Goal: Task Accomplishment & Management: Use online tool/utility

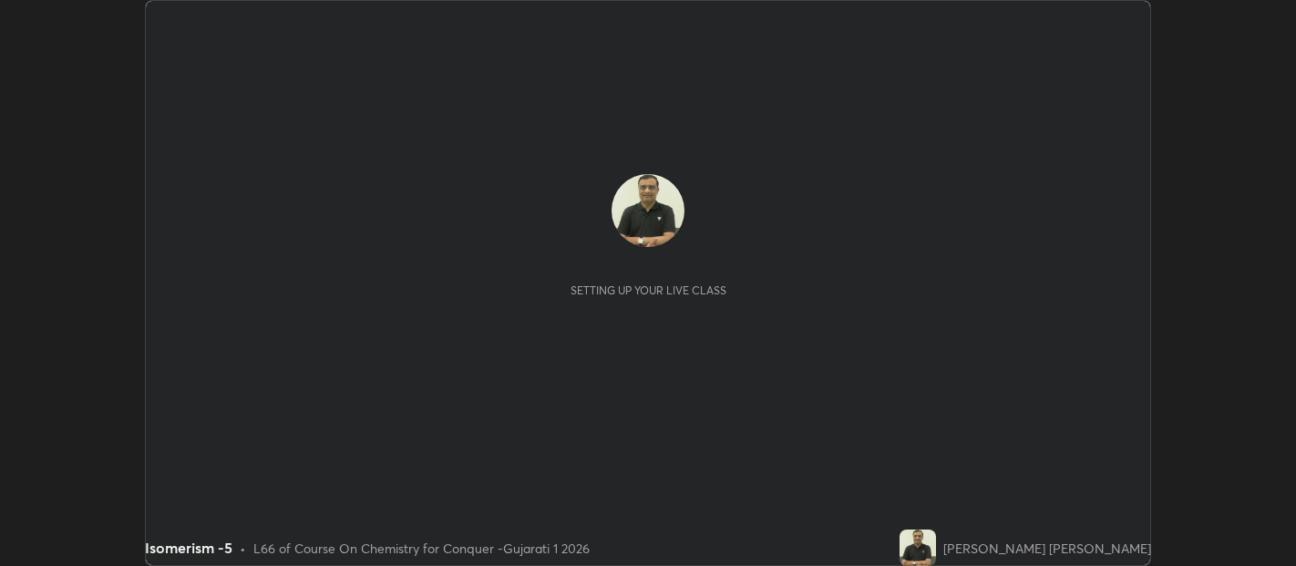
scroll to position [566, 1295]
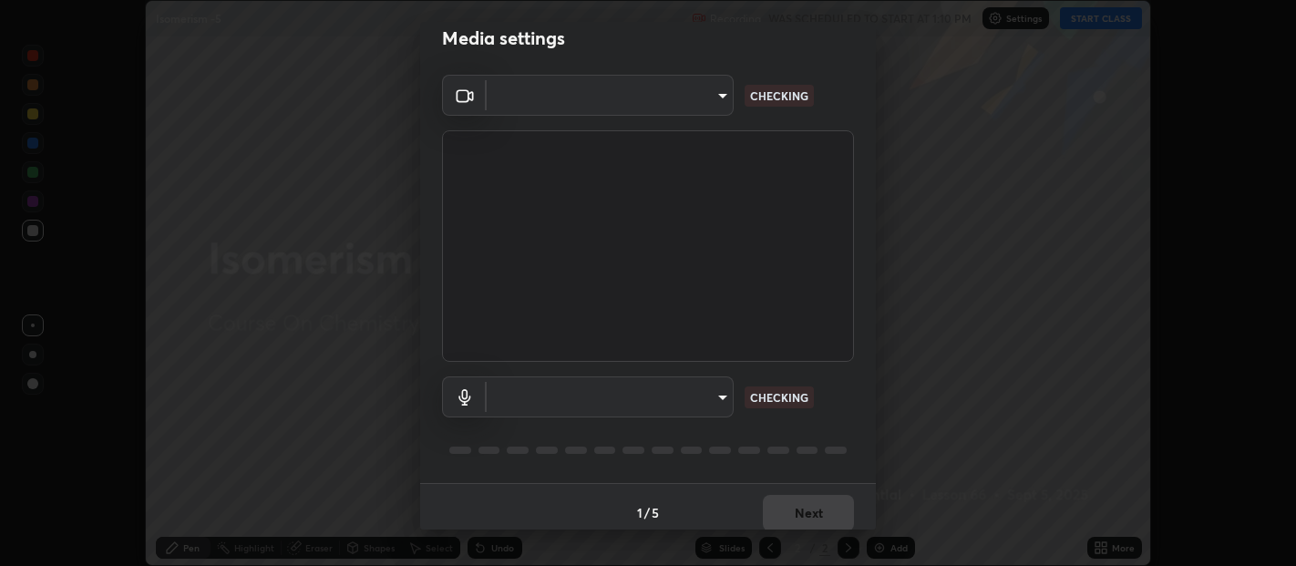
type input "b487a0c9c9d09bbbb380115422a62fd2740c7016d7b14ac64127474a774b5f74"
type input "communications"
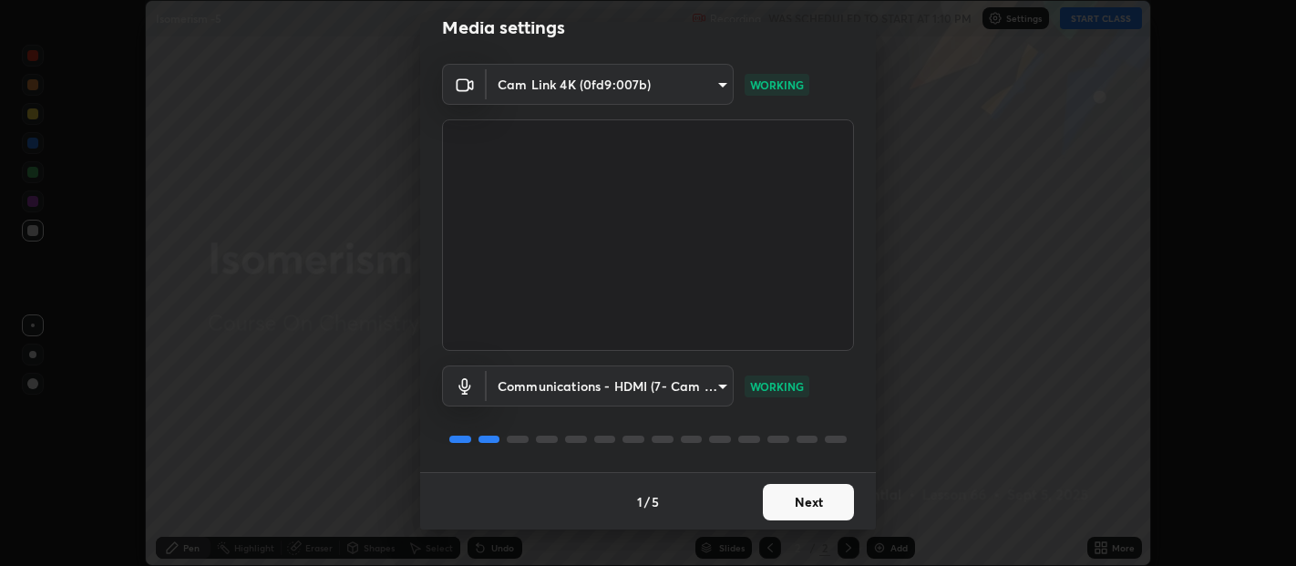
click at [798, 495] on button "Next" at bounding box center [808, 502] width 91 height 36
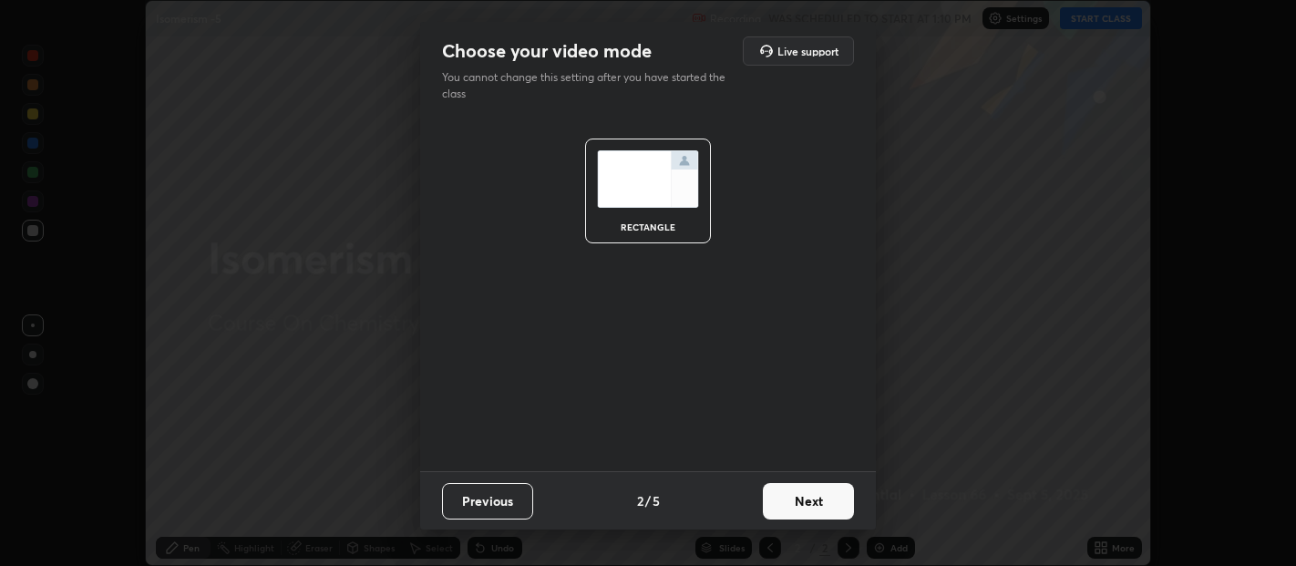
scroll to position [0, 0]
click at [807, 510] on button "Next" at bounding box center [808, 501] width 91 height 36
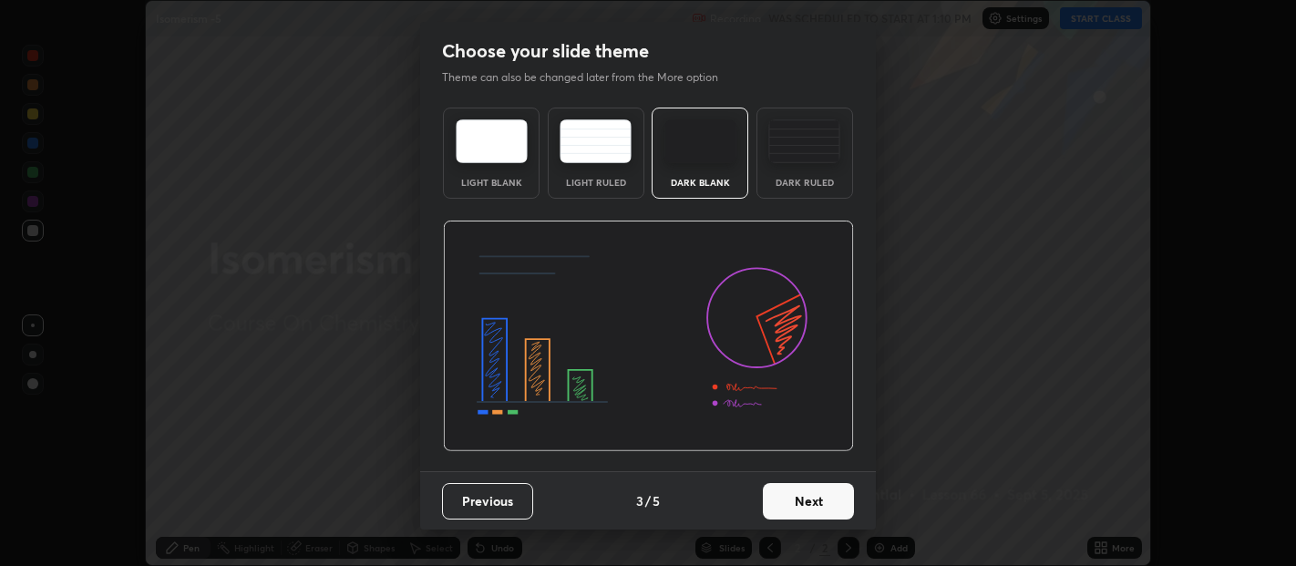
click at [816, 503] on button "Next" at bounding box center [808, 501] width 91 height 36
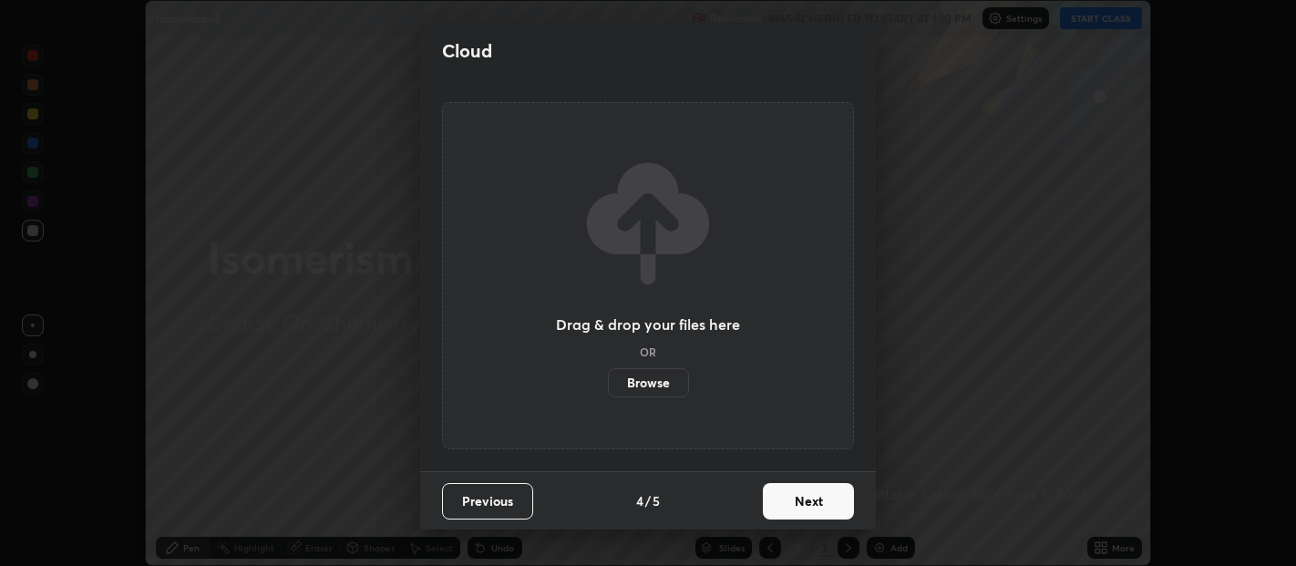
click at [647, 386] on label "Browse" at bounding box center [648, 382] width 81 height 29
click at [608, 386] on input "Browse" at bounding box center [608, 382] width 0 height 29
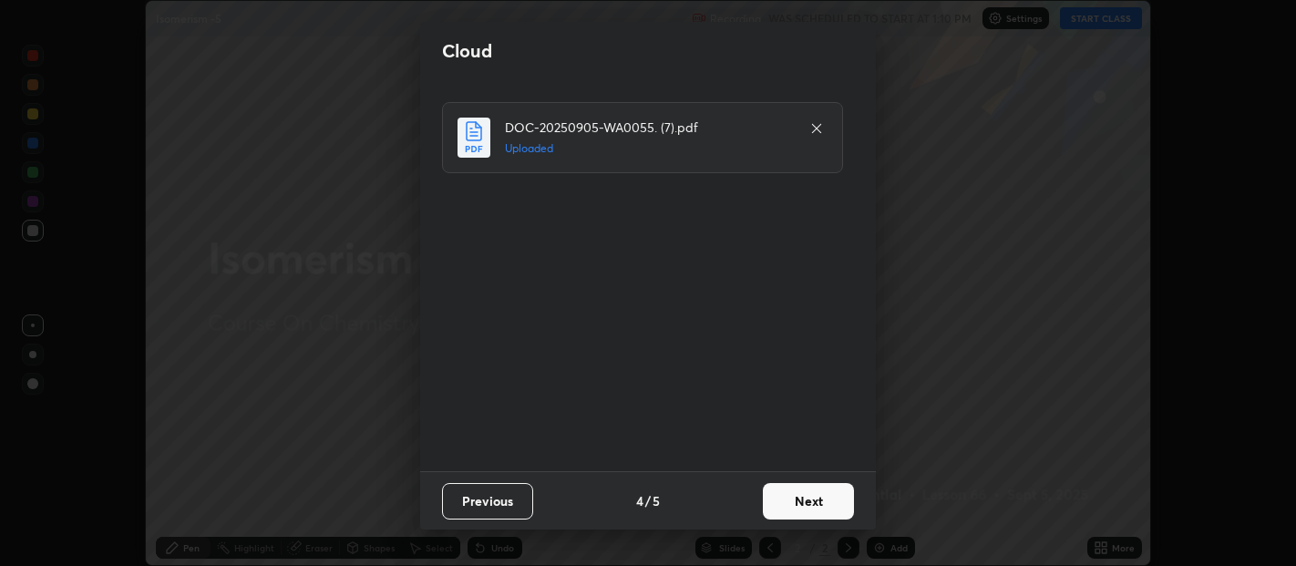
click at [803, 502] on button "Next" at bounding box center [808, 501] width 91 height 36
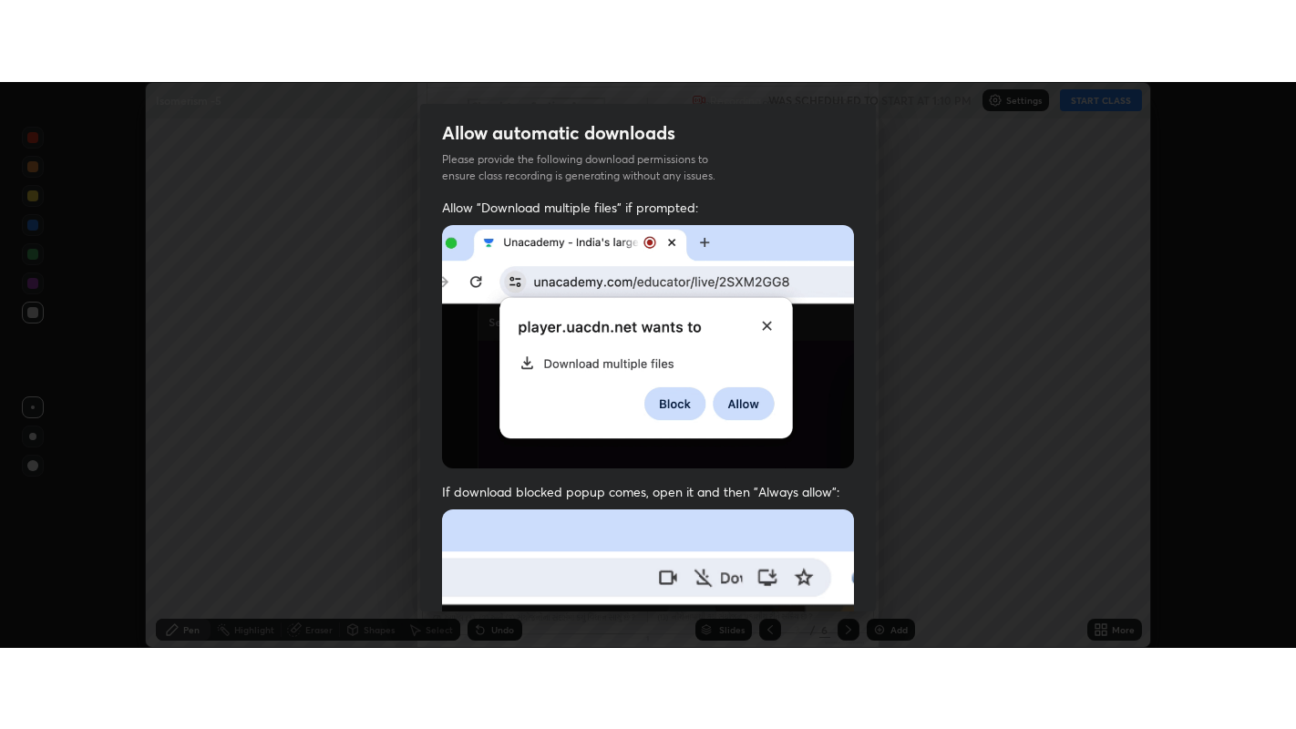
scroll to position [403, 0]
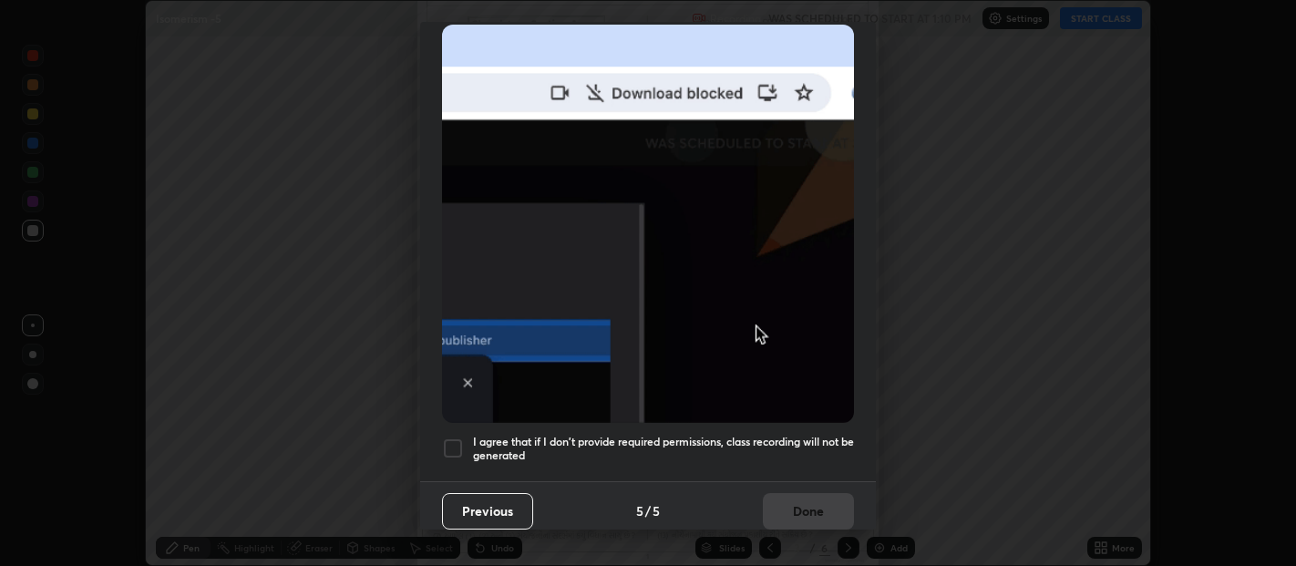
click at [451, 438] on div at bounding box center [453, 449] width 22 height 22
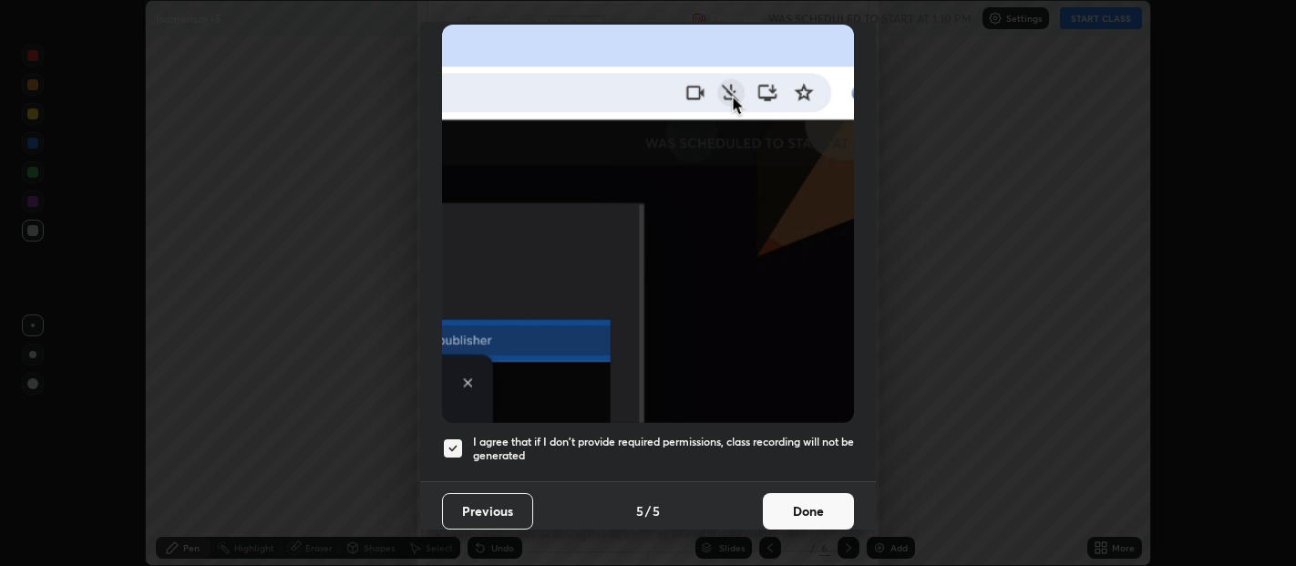
click at [790, 493] on button "Done" at bounding box center [808, 511] width 91 height 36
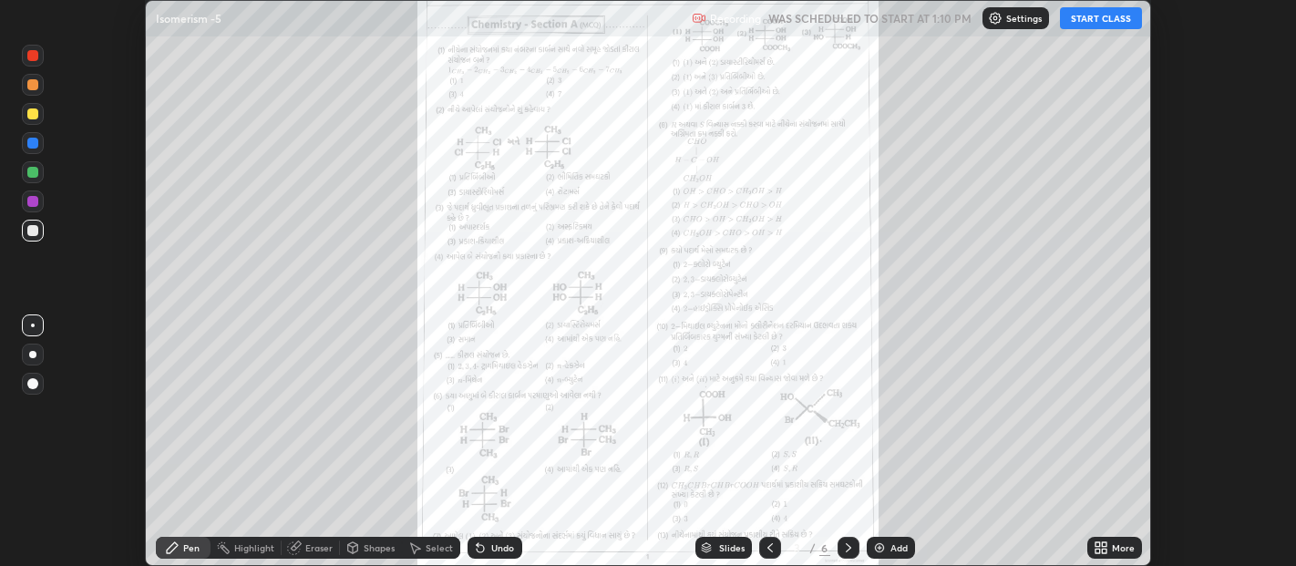
click at [1097, 544] on icon at bounding box center [1098, 544] width 5 height 5
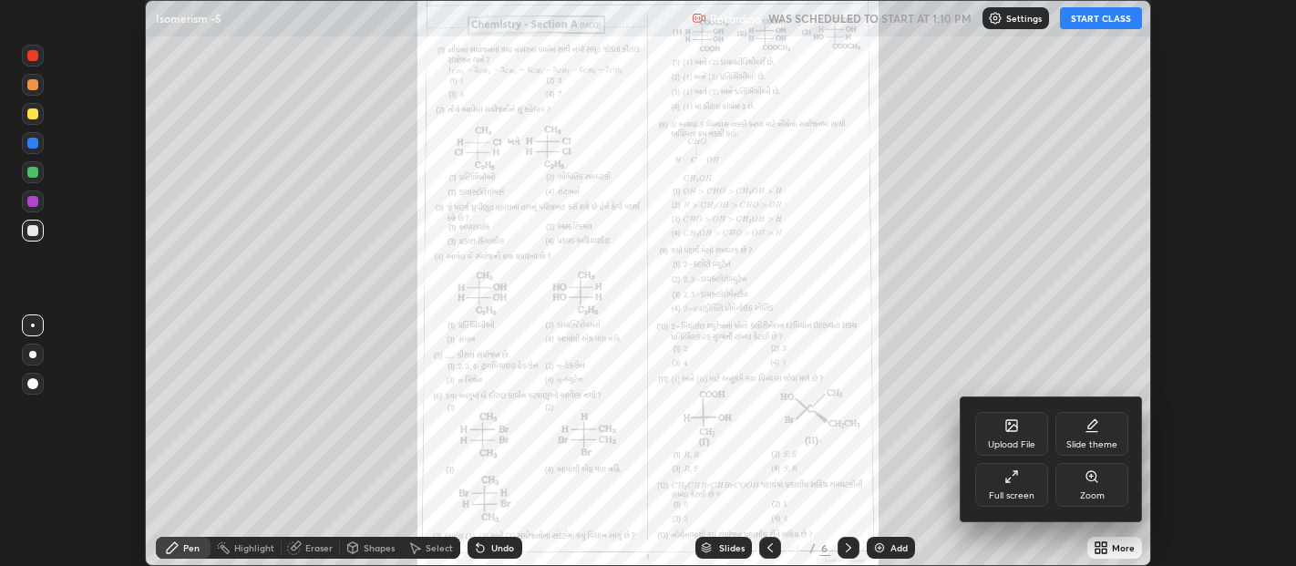
click at [1009, 485] on div "Full screen" at bounding box center [1011, 485] width 73 height 44
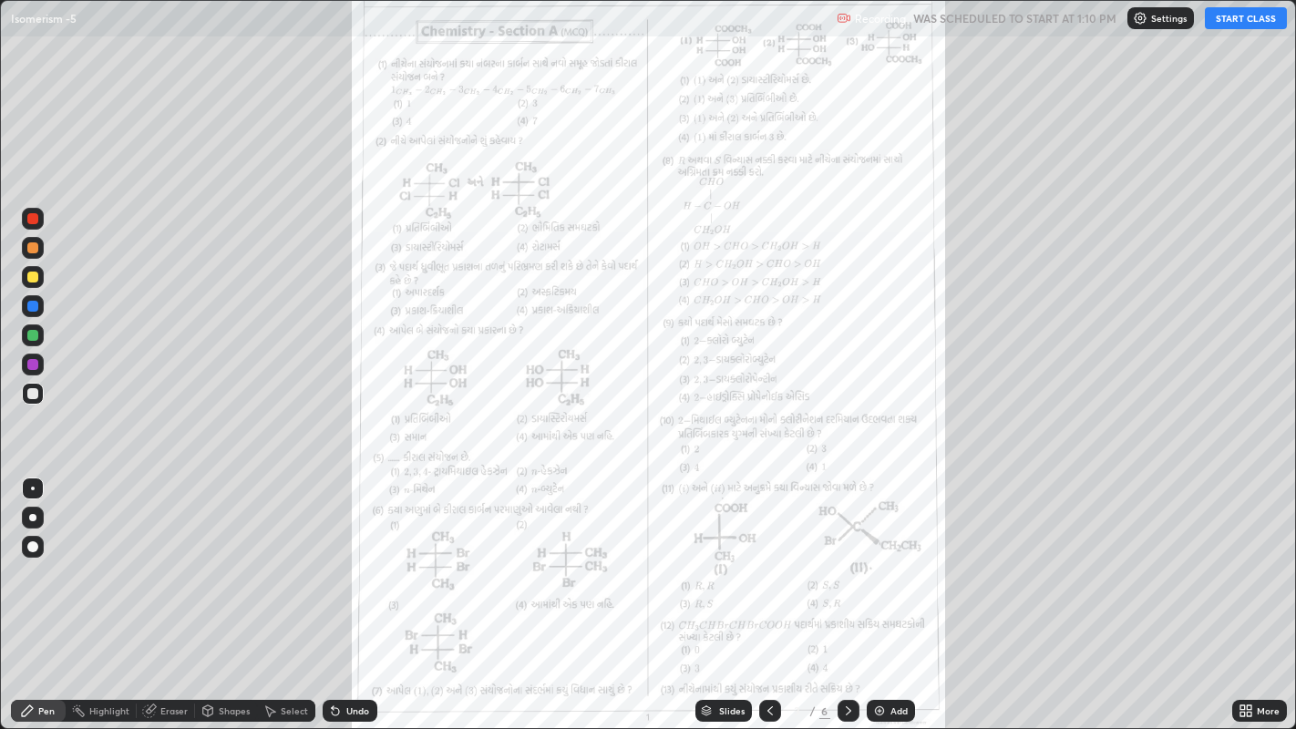
scroll to position [729, 1296]
click at [1242, 14] on button "START CLASS" at bounding box center [1246, 18] width 82 height 22
click at [1242, 565] on icon at bounding box center [1243, 707] width 5 height 5
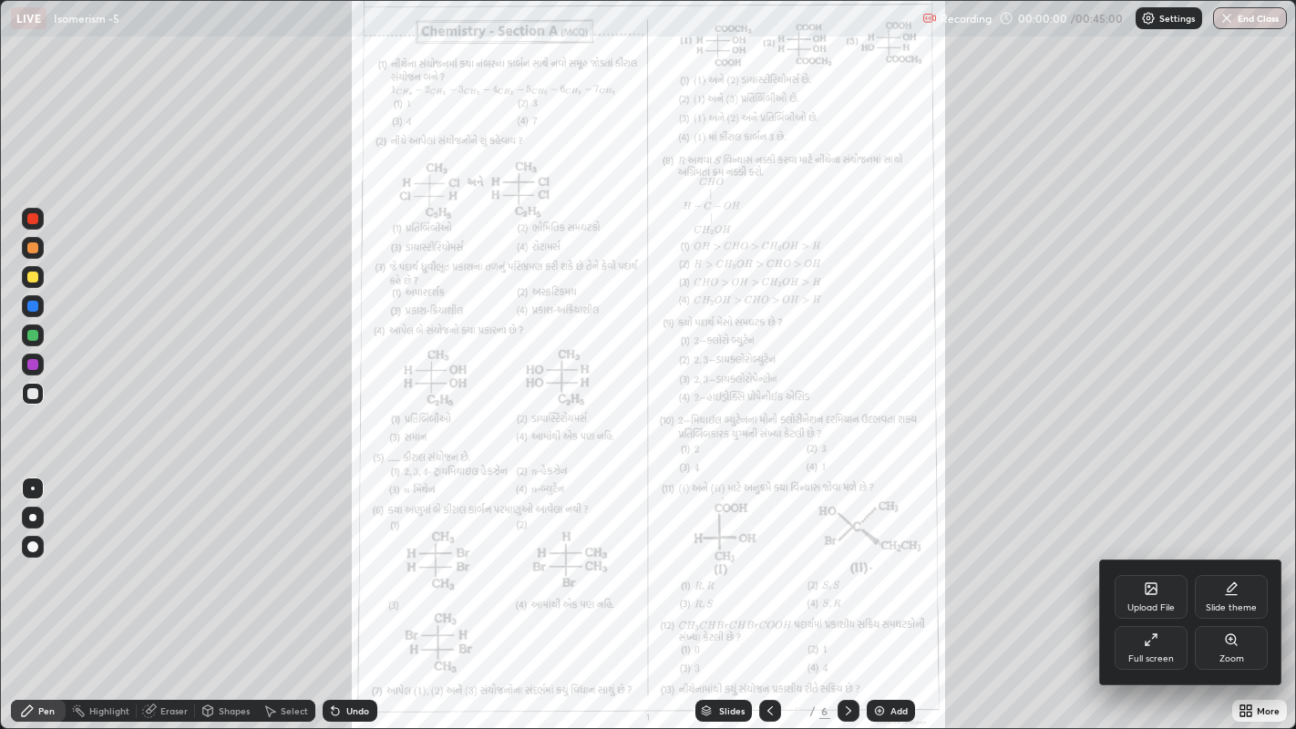
click at [1223, 565] on div "Zoom" at bounding box center [1231, 648] width 73 height 44
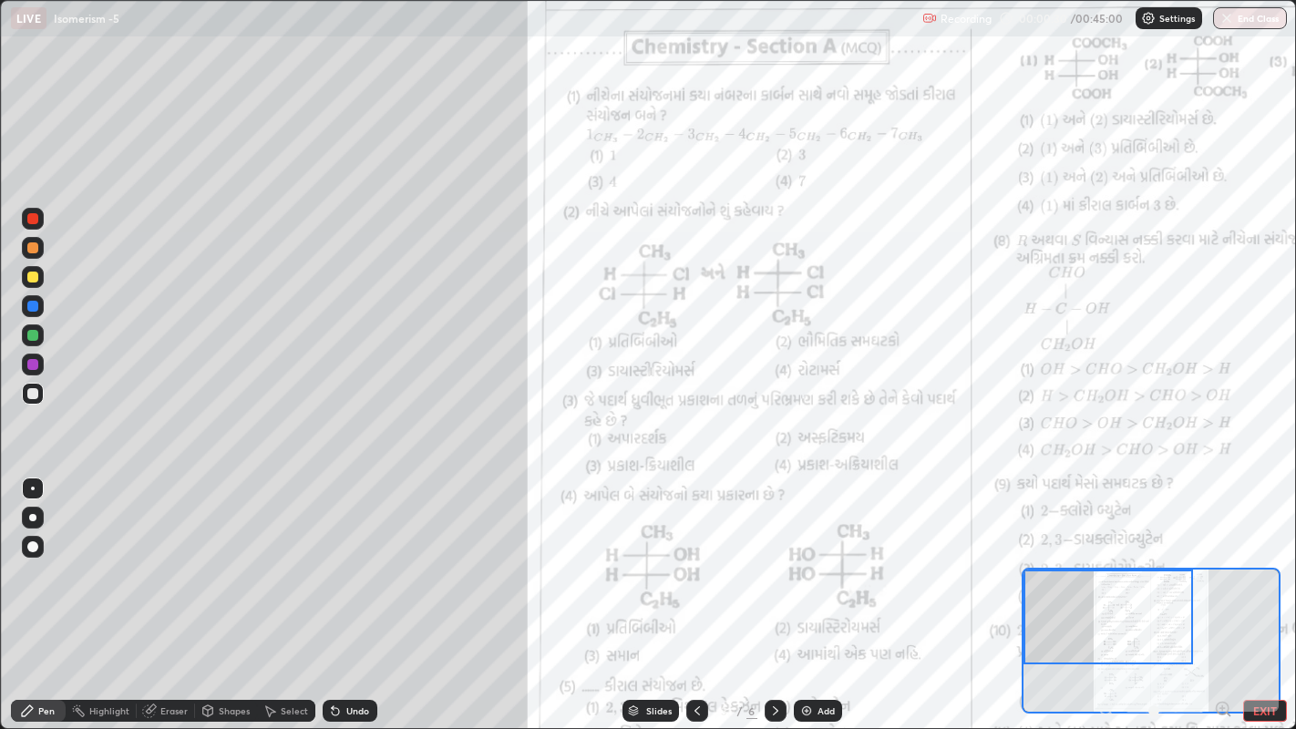
click at [27, 335] on div at bounding box center [32, 335] width 11 height 11
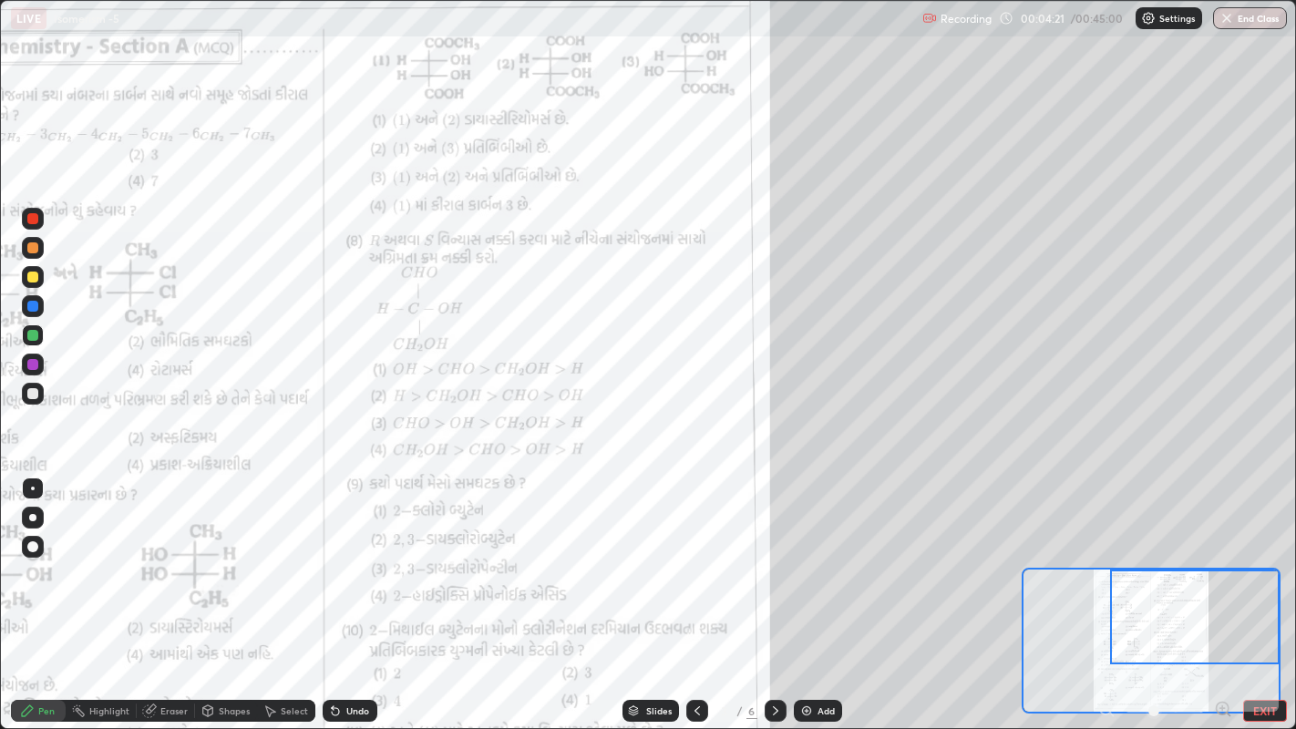
click at [32, 278] on div at bounding box center [32, 277] width 11 height 11
click at [34, 247] on div at bounding box center [32, 247] width 11 height 11
click at [33, 280] on div at bounding box center [32, 277] width 11 height 11
click at [771, 565] on icon at bounding box center [775, 711] width 15 height 15
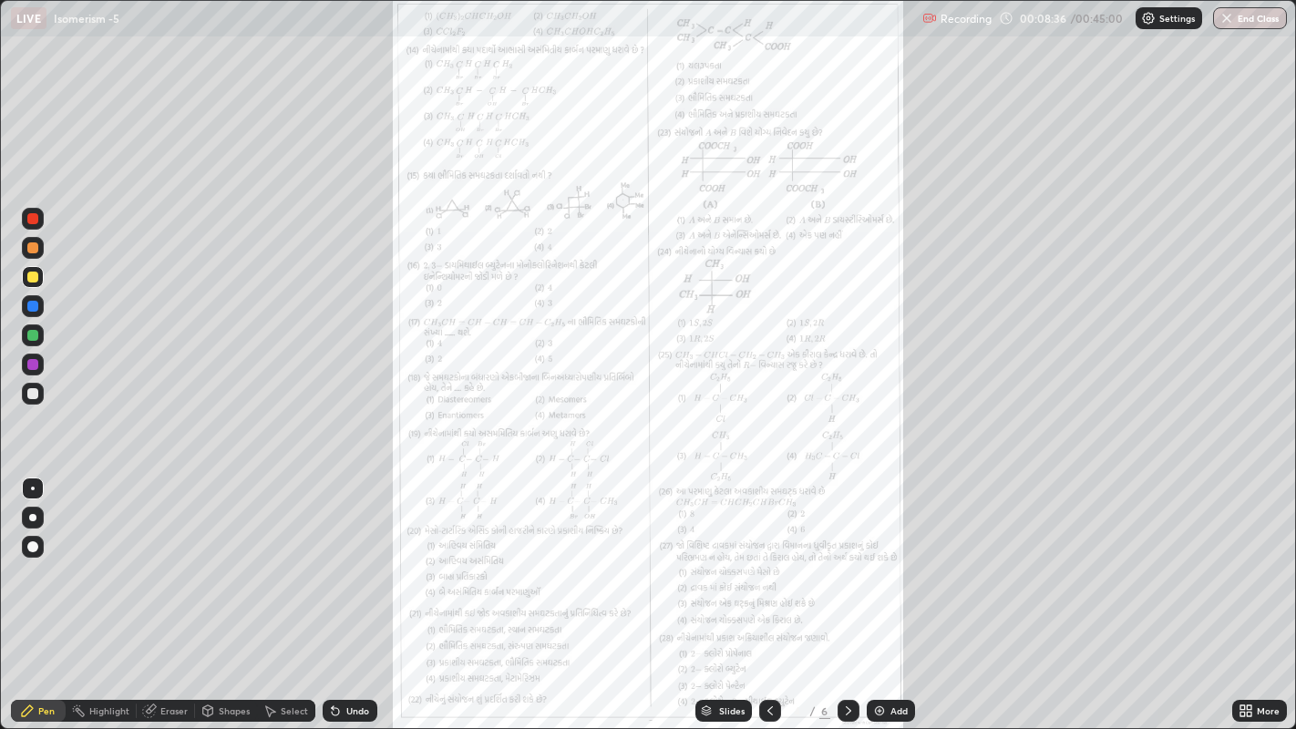
click at [848, 565] on icon at bounding box center [848, 711] width 15 height 15
click at [846, 565] on icon at bounding box center [848, 711] width 15 height 15
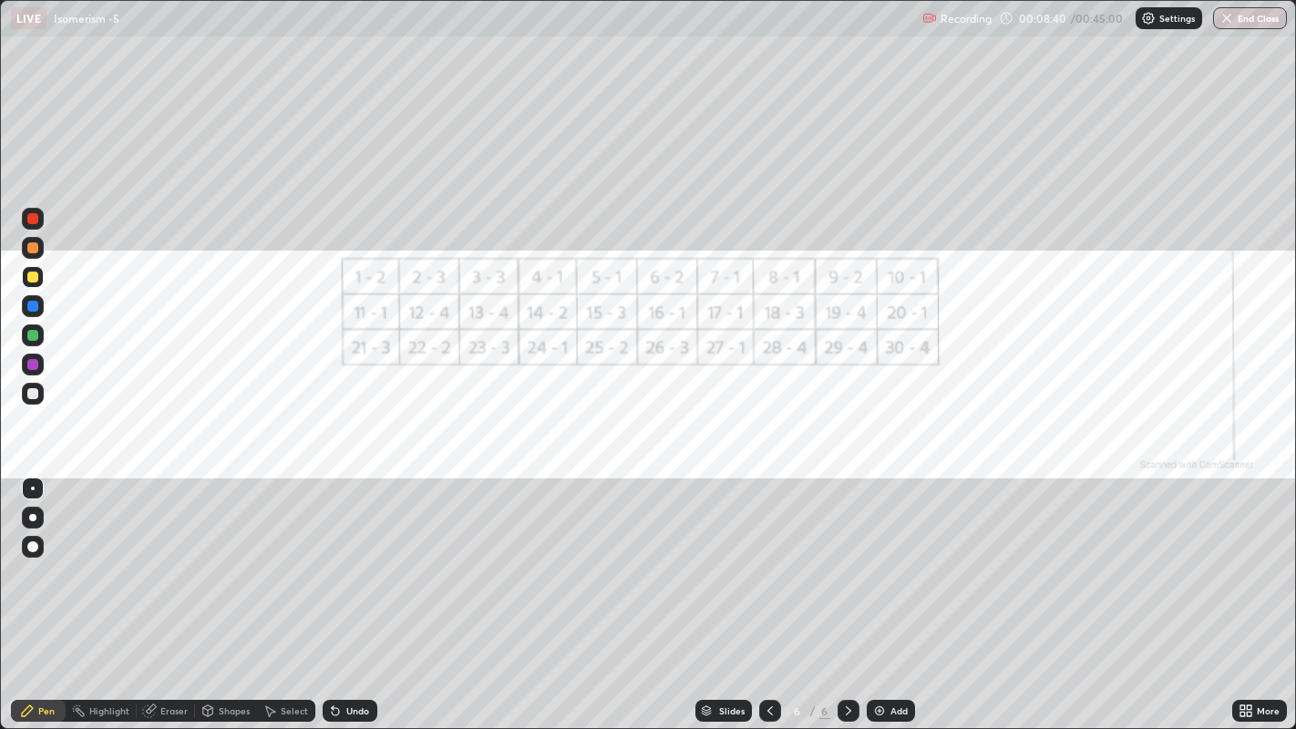
click at [767, 565] on icon at bounding box center [770, 711] width 15 height 15
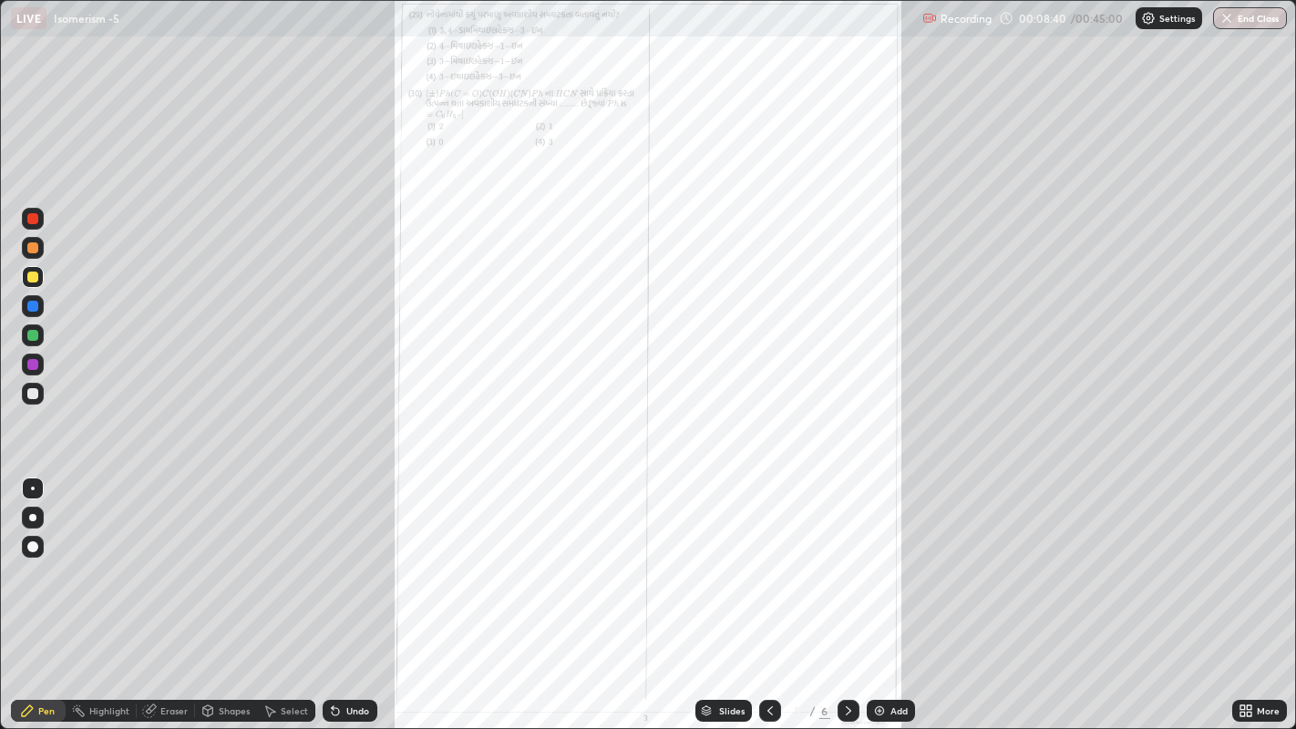
click at [763, 565] on icon at bounding box center [770, 711] width 15 height 15
click at [767, 565] on icon at bounding box center [770, 711] width 15 height 15
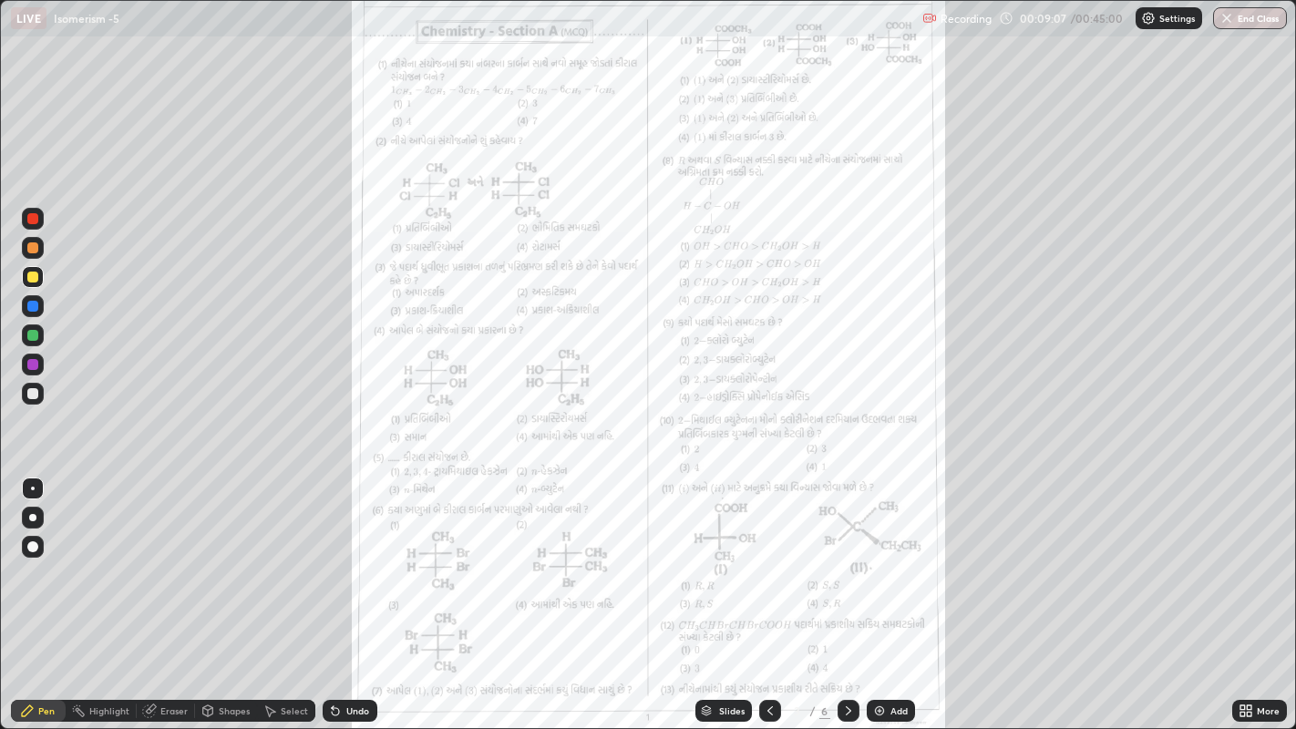
click at [891, 565] on div "Add" at bounding box center [899, 710] width 17 height 9
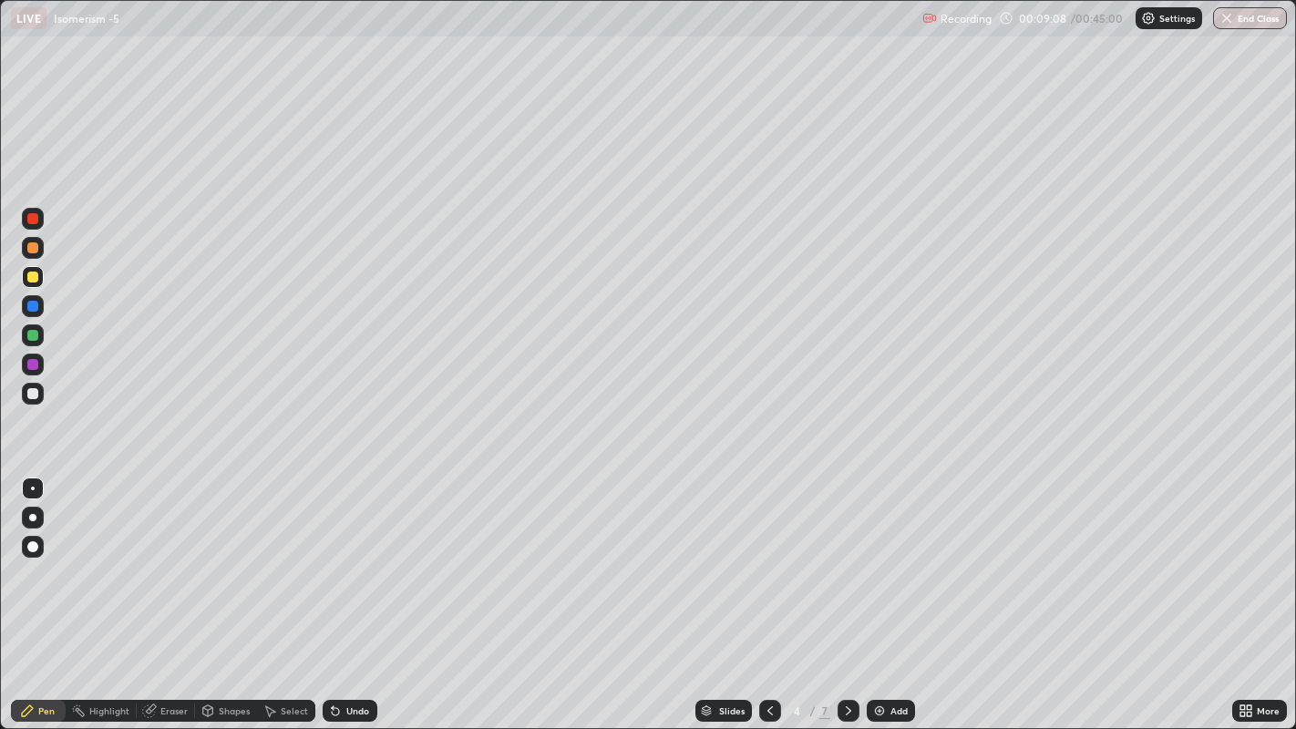
click at [767, 565] on icon at bounding box center [770, 711] width 15 height 15
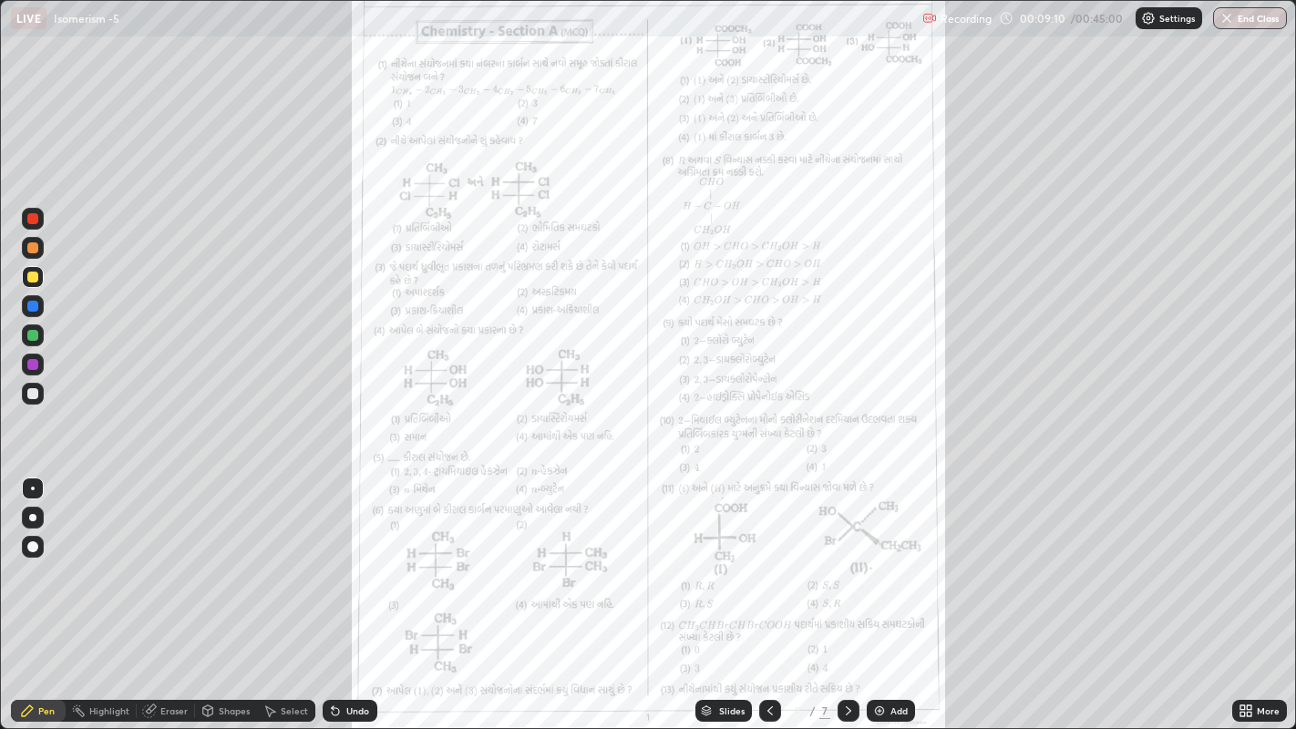
click at [1258, 565] on div "More" at bounding box center [1259, 711] width 55 height 22
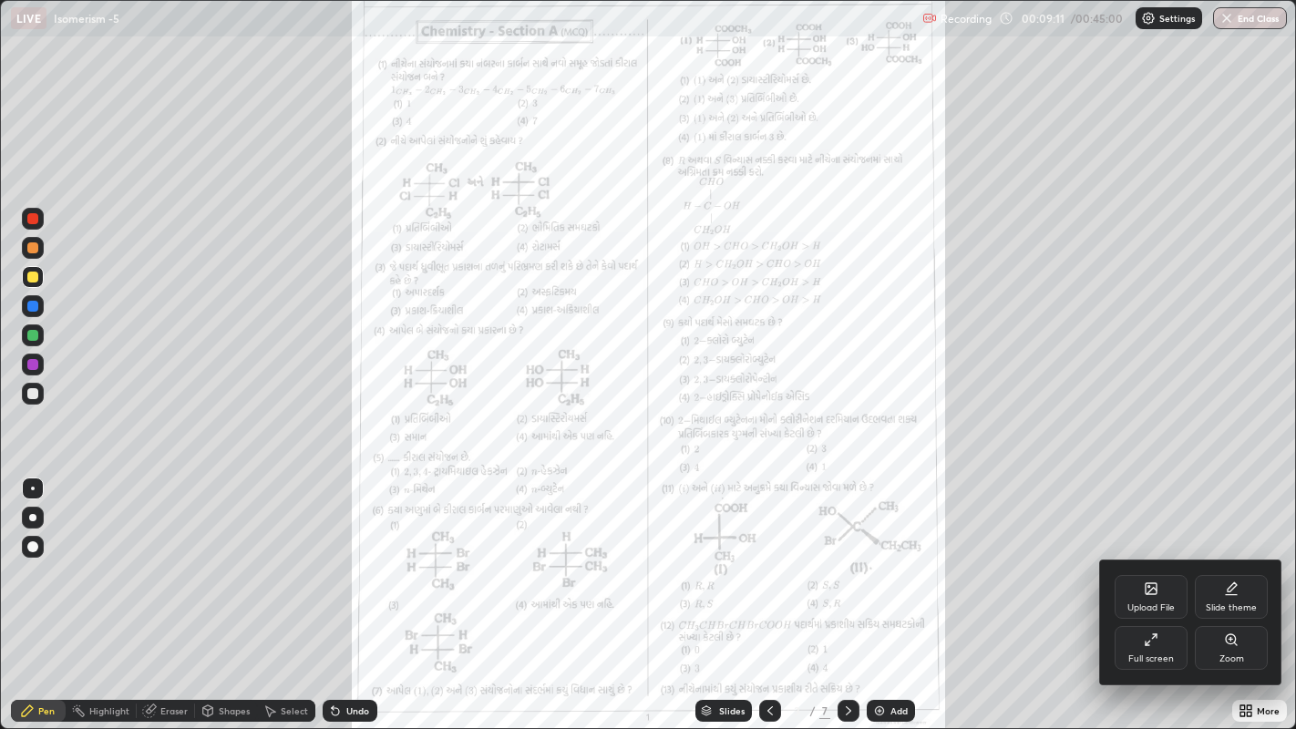
click at [1231, 565] on div "Zoom" at bounding box center [1231, 648] width 73 height 44
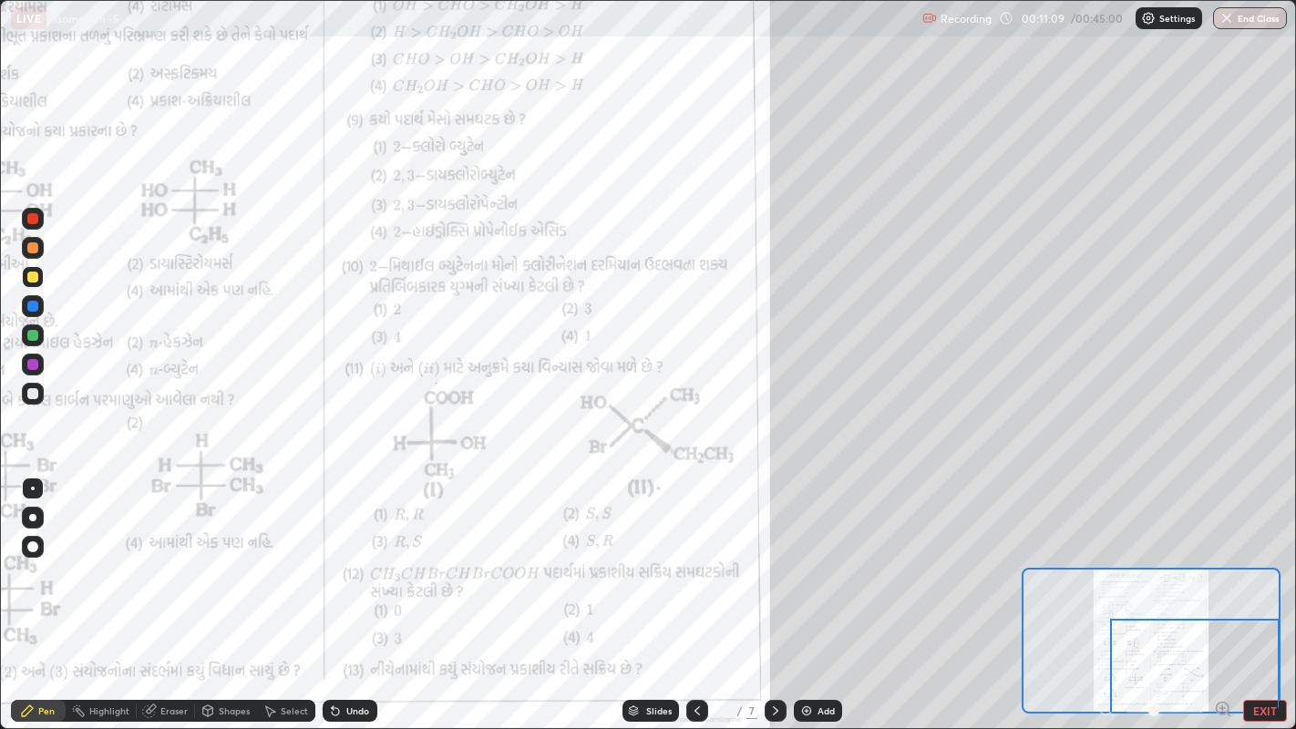
click at [34, 249] on div at bounding box center [32, 247] width 11 height 11
click at [37, 273] on div at bounding box center [33, 277] width 22 height 22
click at [36, 248] on div at bounding box center [32, 247] width 11 height 11
click at [29, 278] on div at bounding box center [32, 277] width 11 height 11
click at [773, 565] on icon at bounding box center [775, 710] width 5 height 9
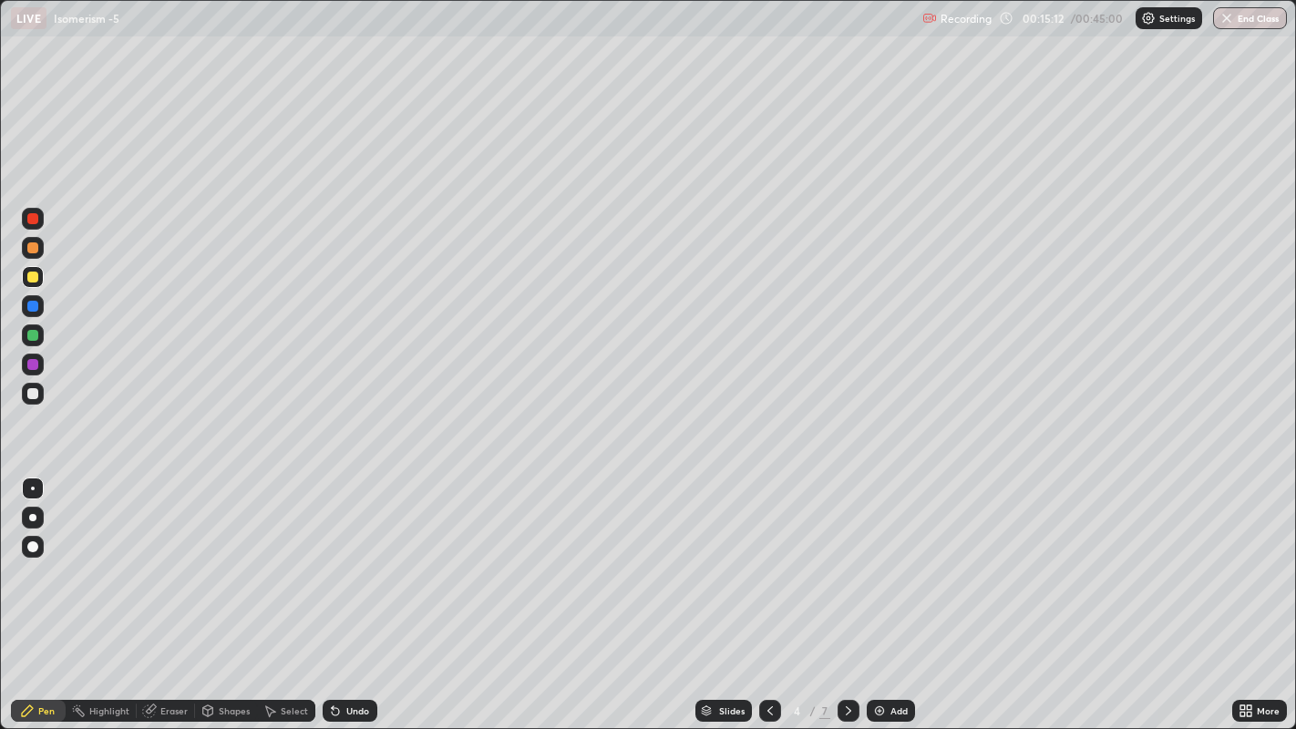
click at [767, 565] on icon at bounding box center [770, 711] width 15 height 15
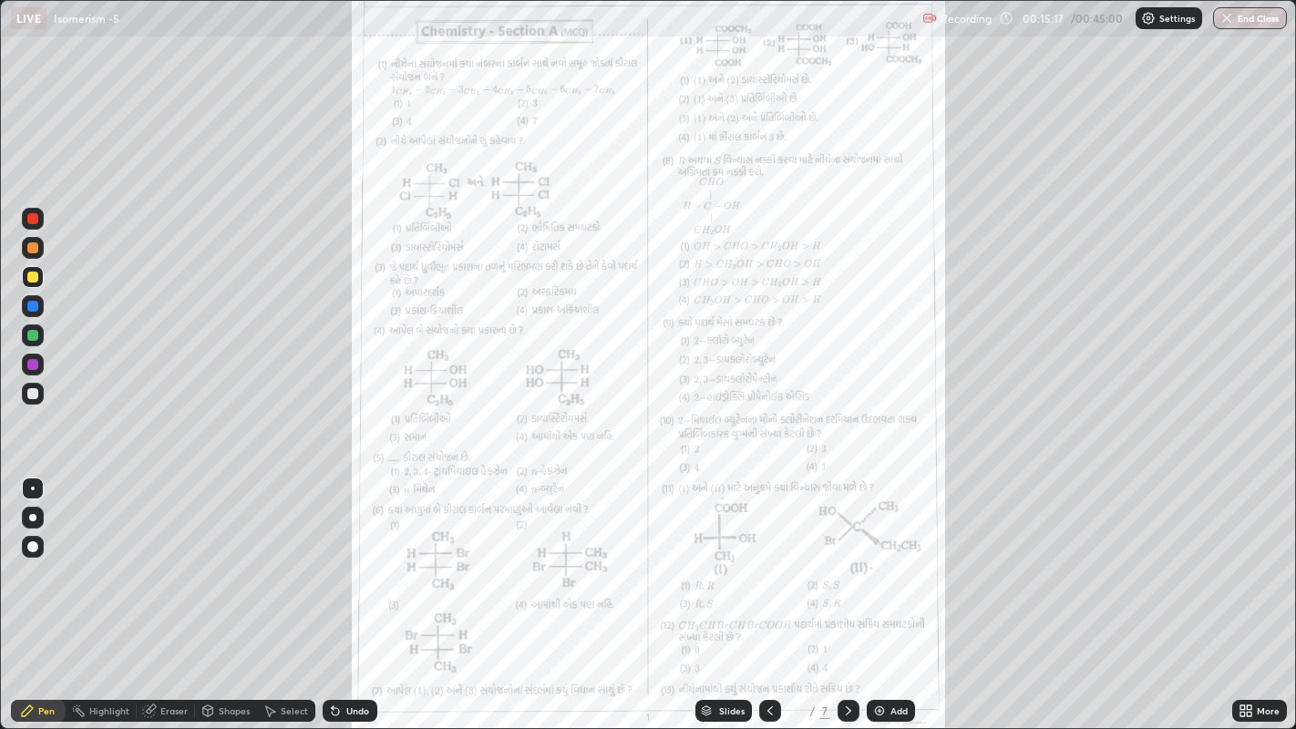
click at [843, 565] on icon at bounding box center [848, 711] width 15 height 15
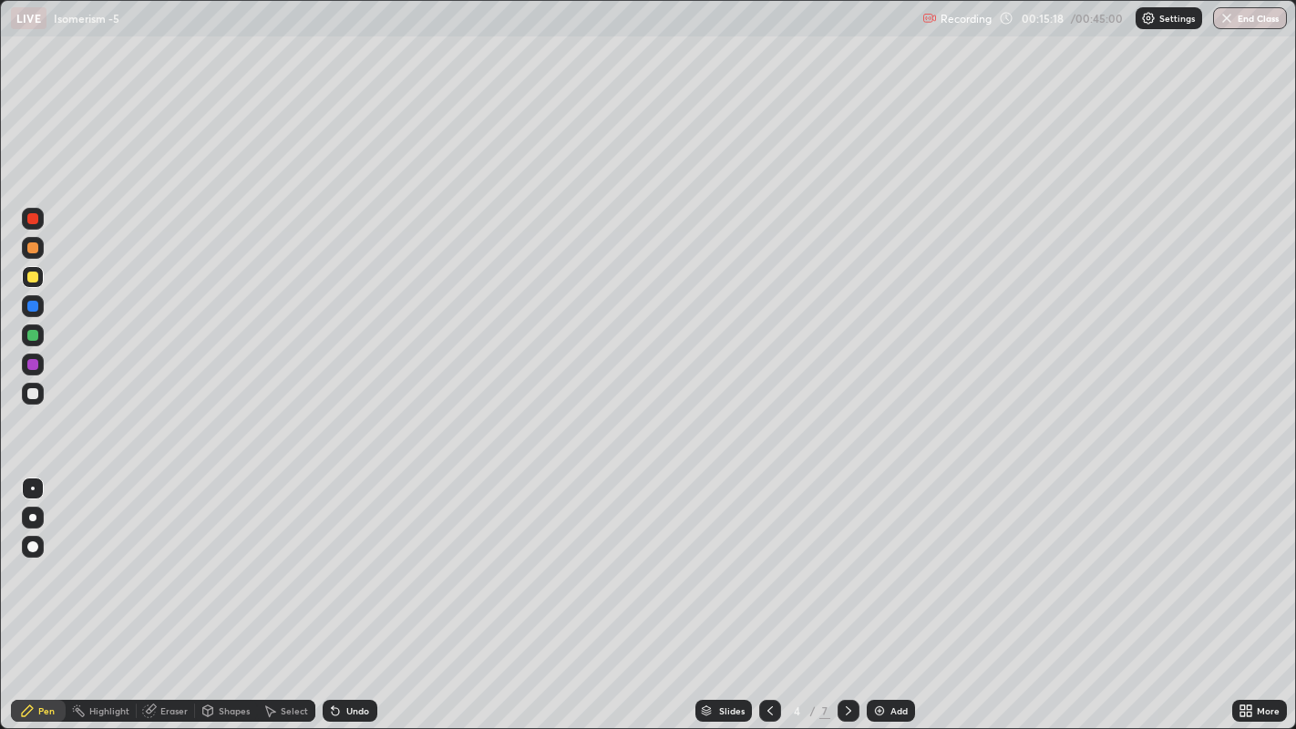
click at [846, 565] on icon at bounding box center [848, 710] width 5 height 9
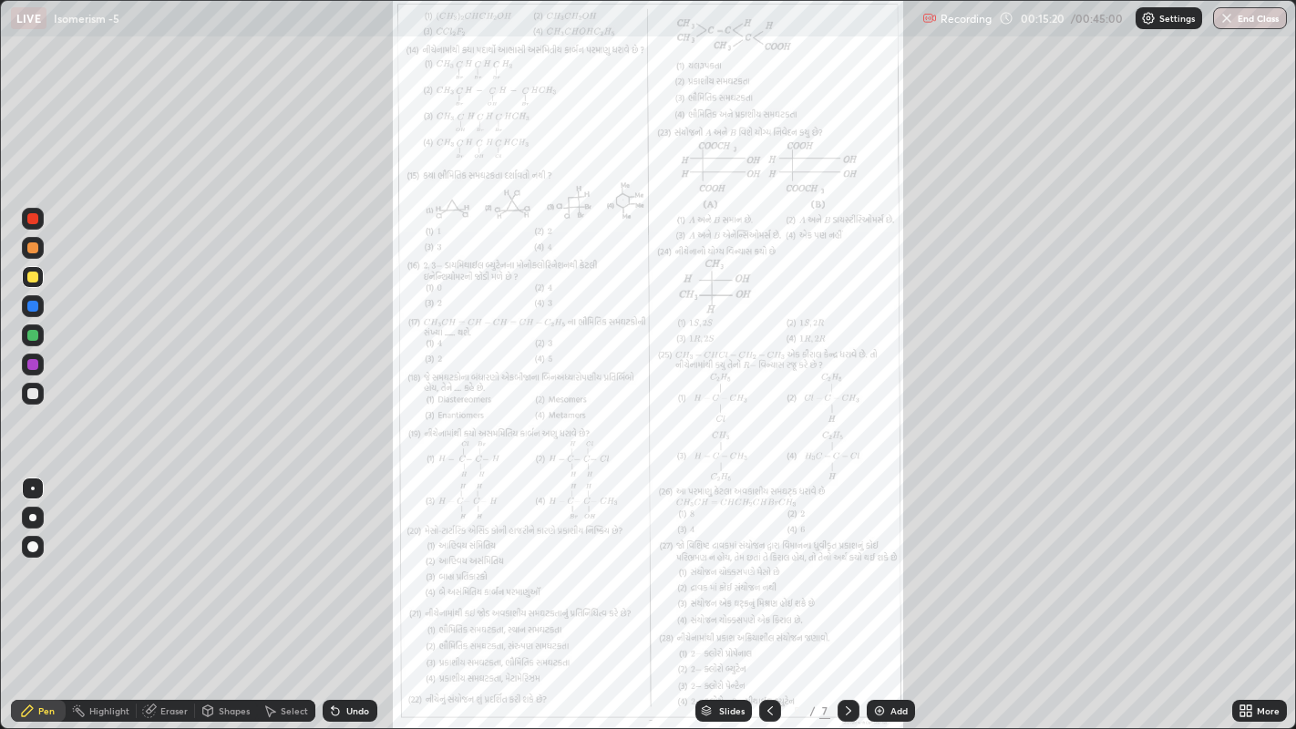
click at [1243, 565] on icon at bounding box center [1243, 714] width 5 height 5
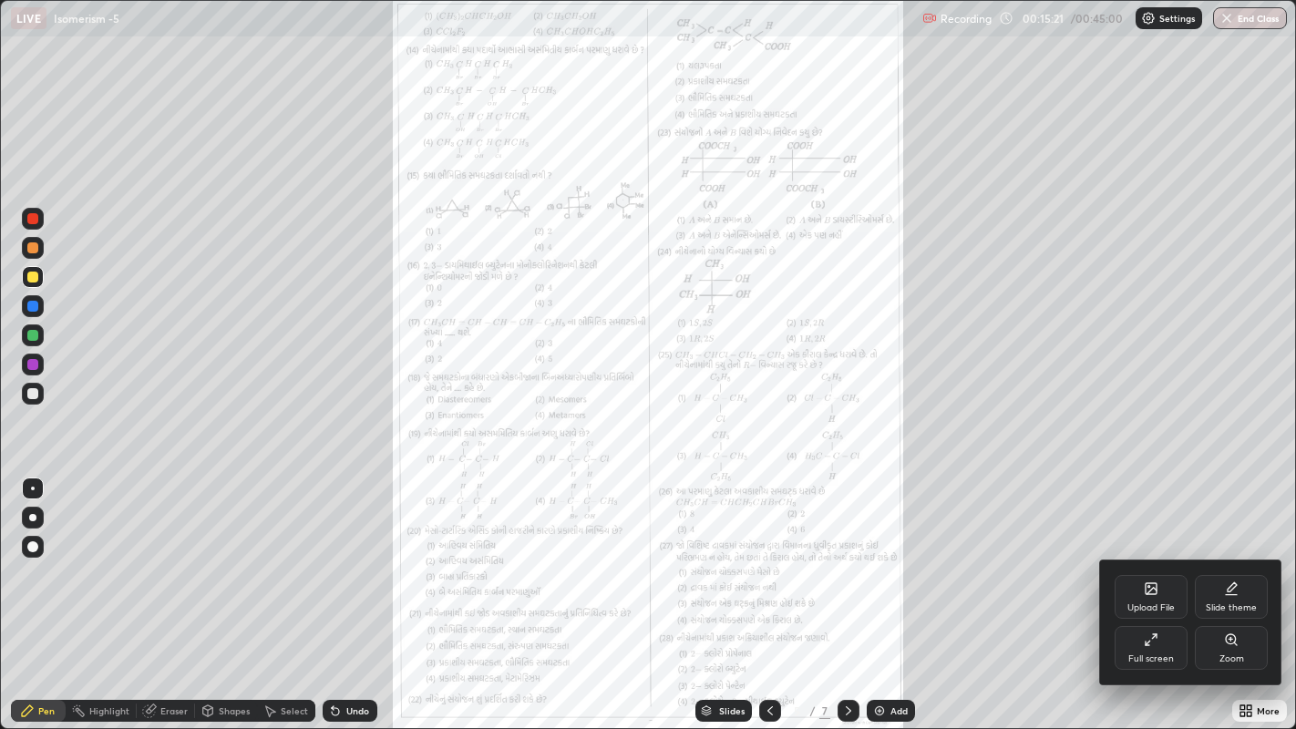
click at [1230, 565] on div "Zoom" at bounding box center [1231, 648] width 73 height 44
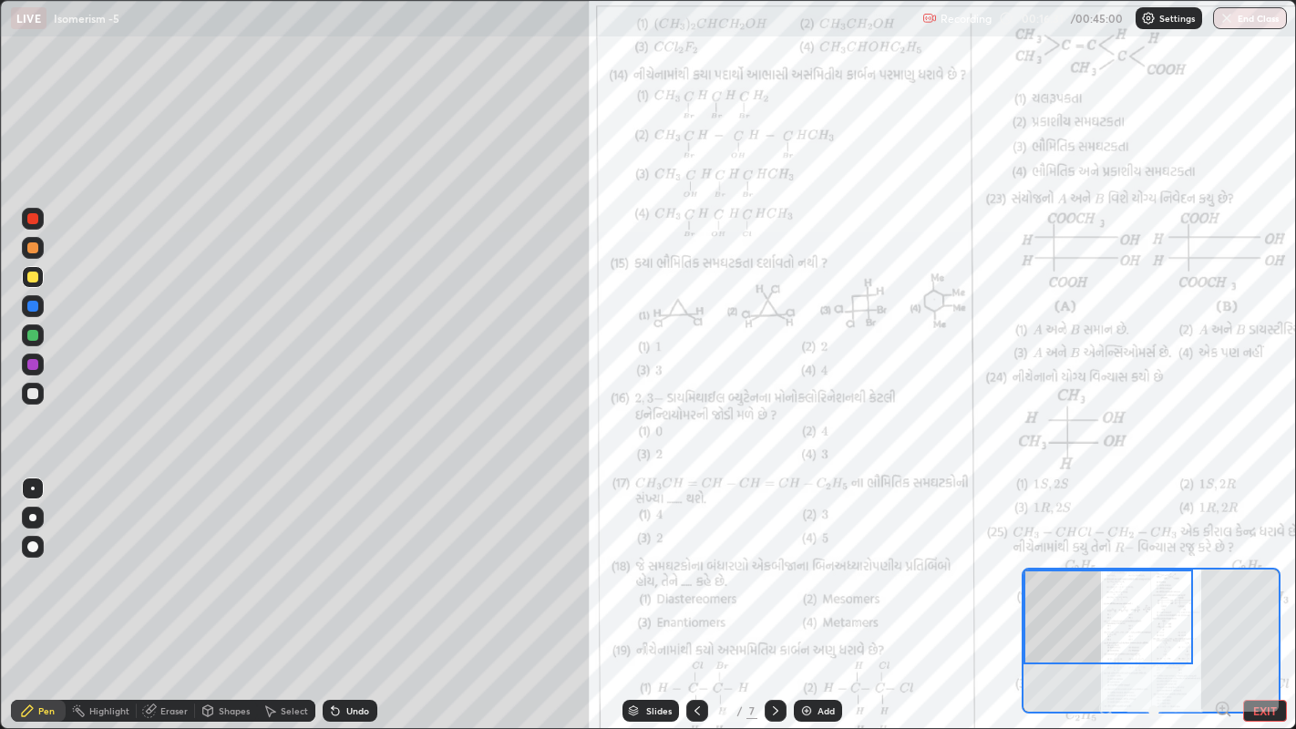
click at [28, 390] on div at bounding box center [32, 393] width 11 height 11
click at [32, 311] on div at bounding box center [32, 306] width 11 height 11
click at [29, 355] on div at bounding box center [33, 365] width 22 height 22
click at [28, 330] on div at bounding box center [32, 335] width 11 height 11
click at [822, 565] on div "Add" at bounding box center [826, 710] width 17 height 9
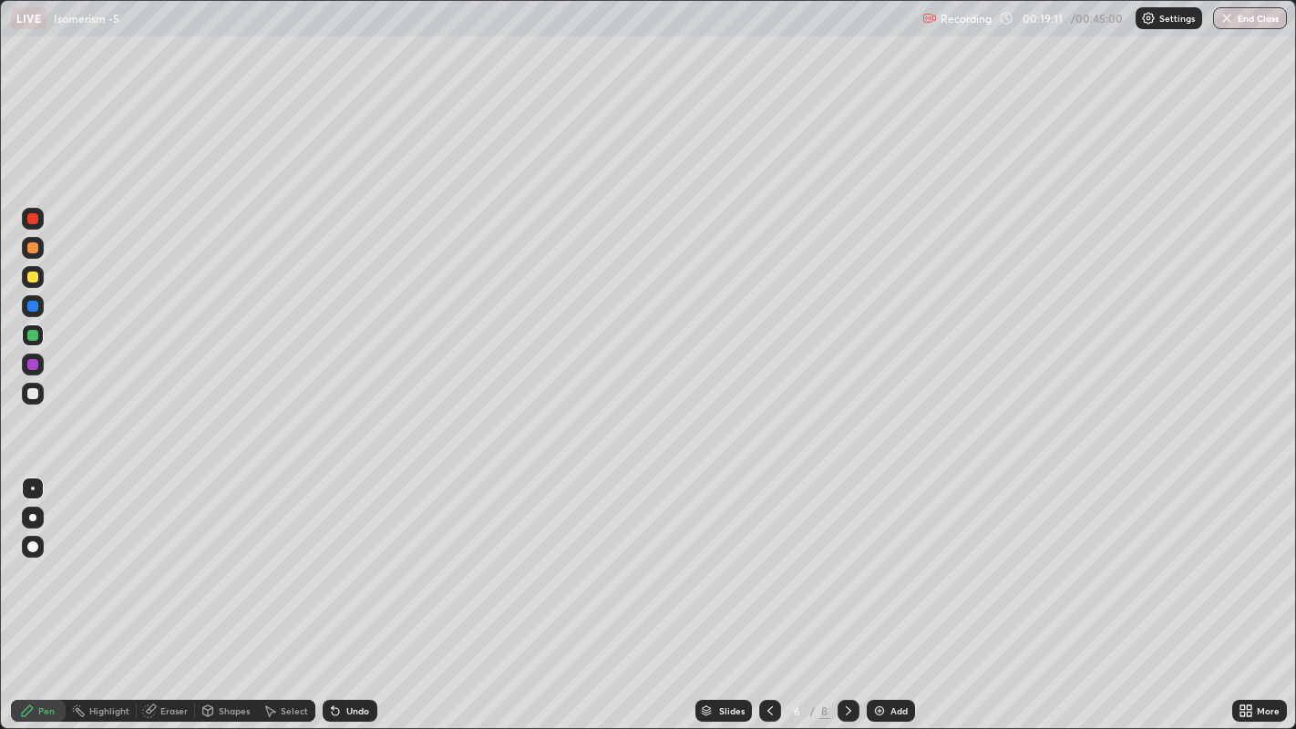
click at [822, 565] on div "8" at bounding box center [824, 711] width 11 height 16
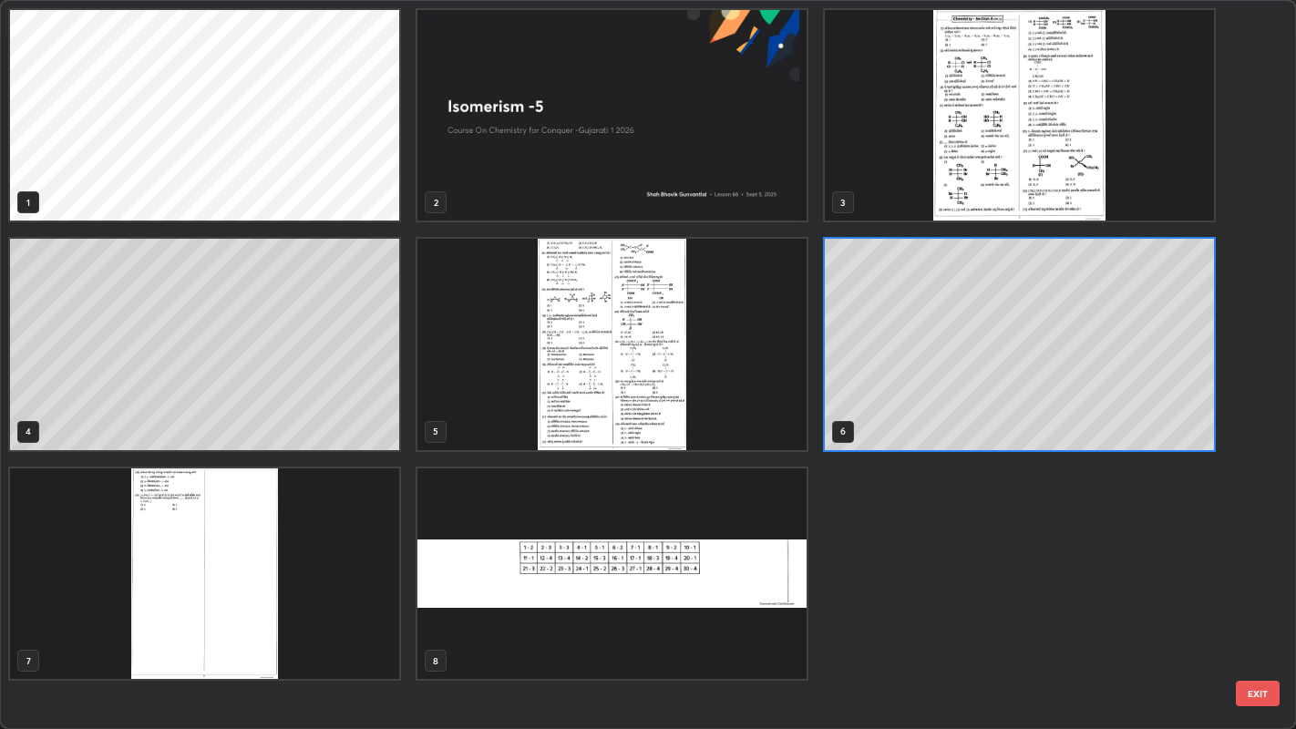
scroll to position [722, 1286]
click at [621, 338] on img "grid" at bounding box center [611, 344] width 389 height 211
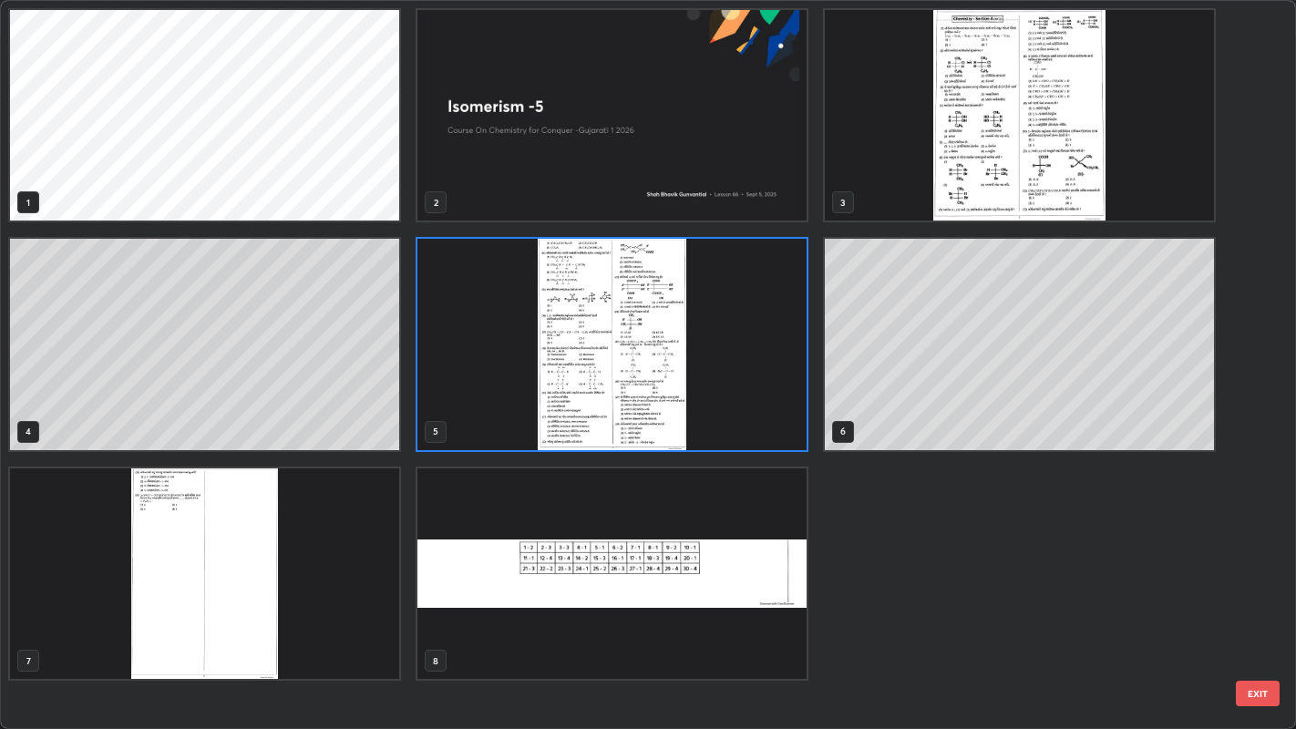
click at [588, 371] on img "grid" at bounding box center [611, 344] width 389 height 211
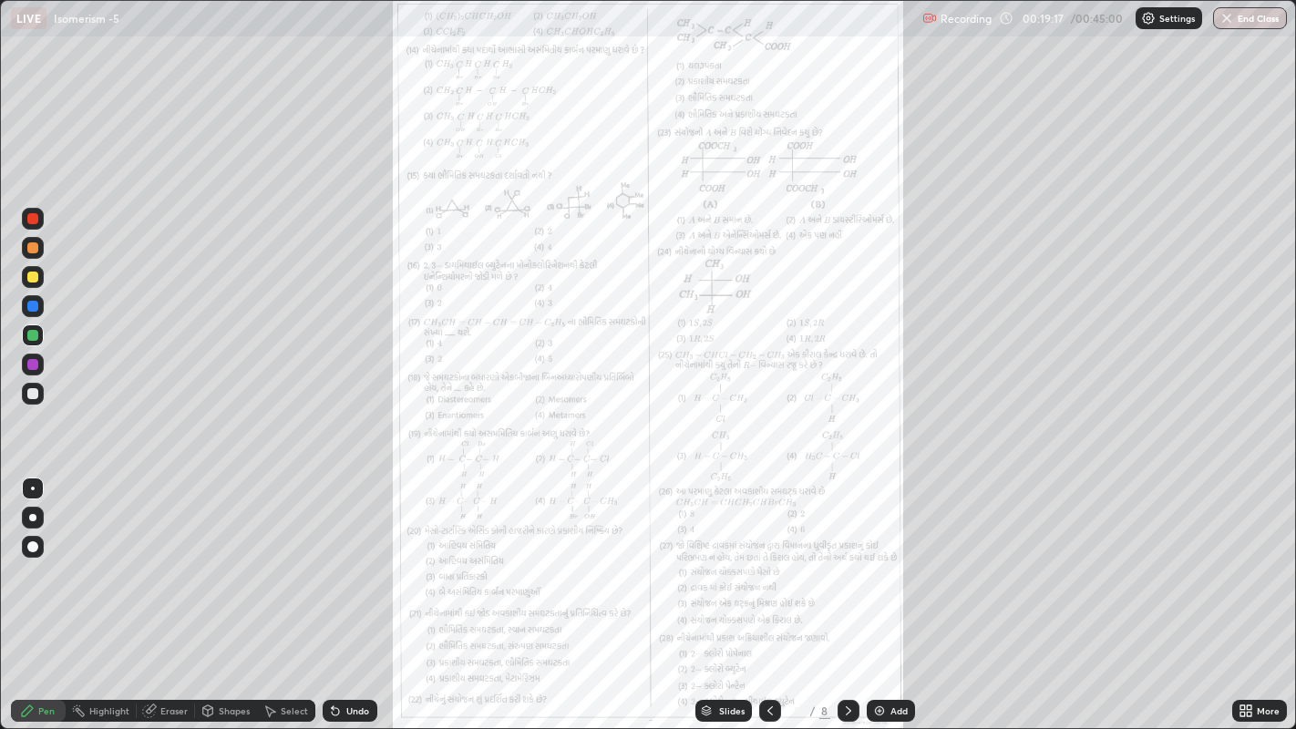
click at [593, 366] on img "grid" at bounding box center [611, 344] width 389 height 211
click at [873, 565] on img at bounding box center [879, 711] width 15 height 15
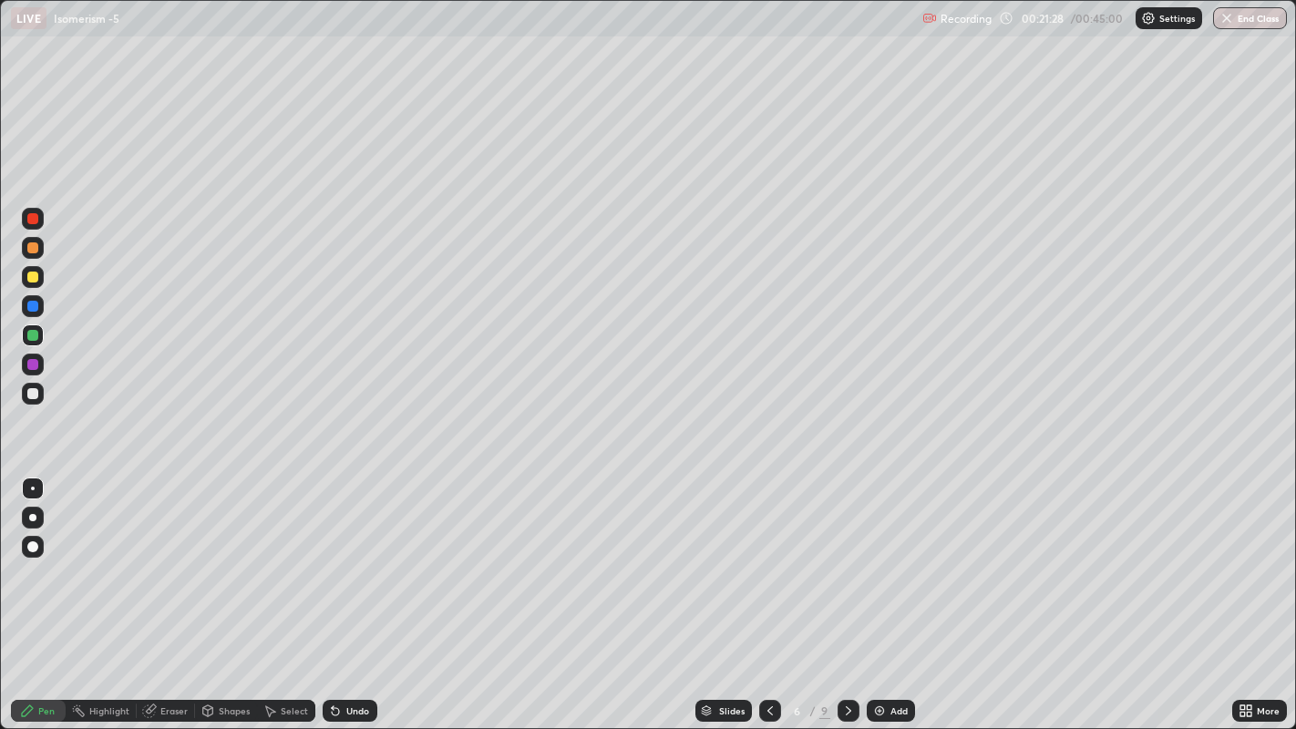
click at [32, 250] on div at bounding box center [32, 247] width 11 height 11
click at [767, 565] on icon at bounding box center [770, 711] width 15 height 15
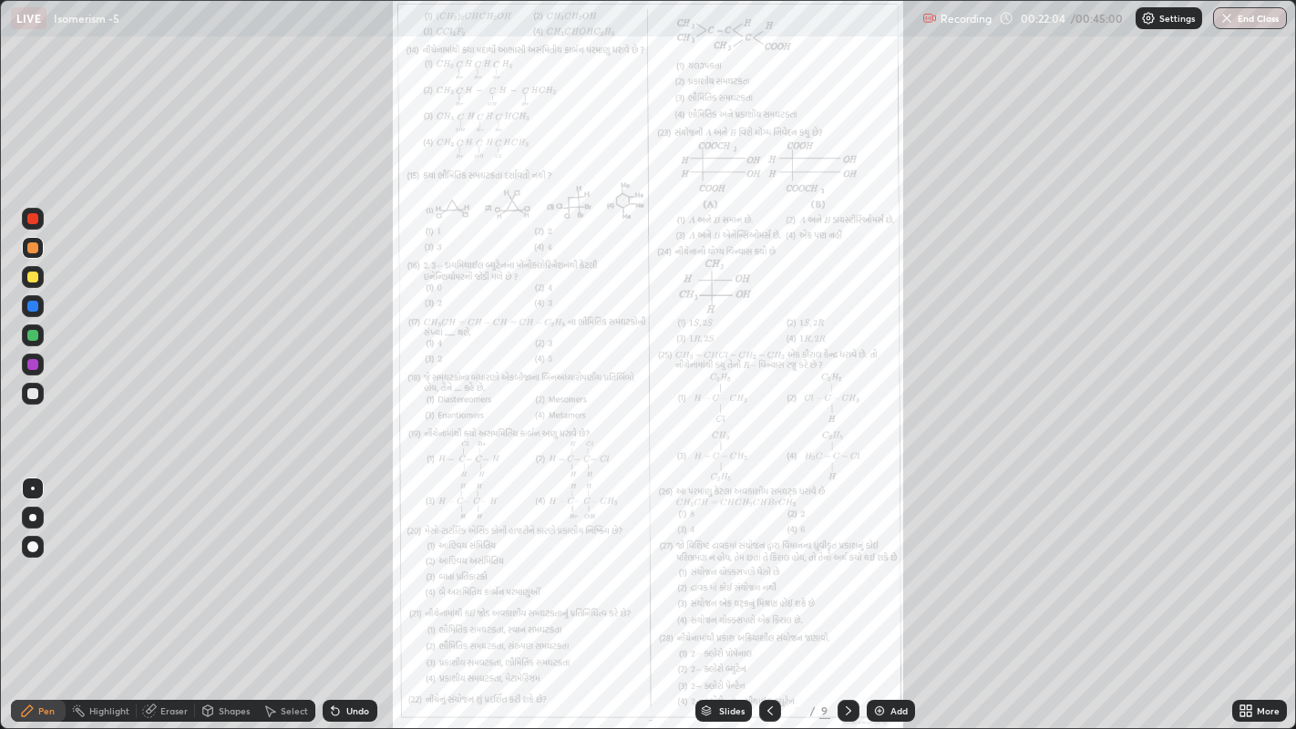
click at [1249, 565] on icon at bounding box center [1249, 707] width 5 height 5
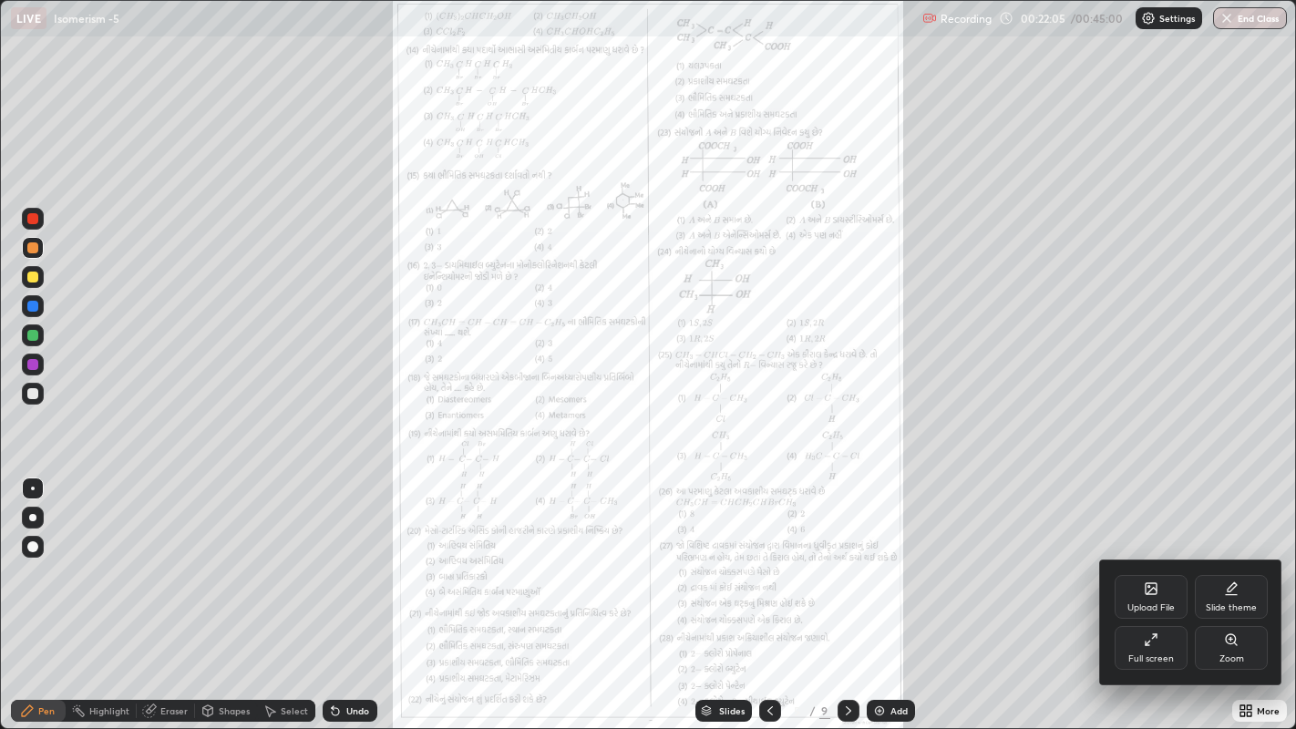
click at [1224, 565] on icon at bounding box center [1231, 640] width 15 height 15
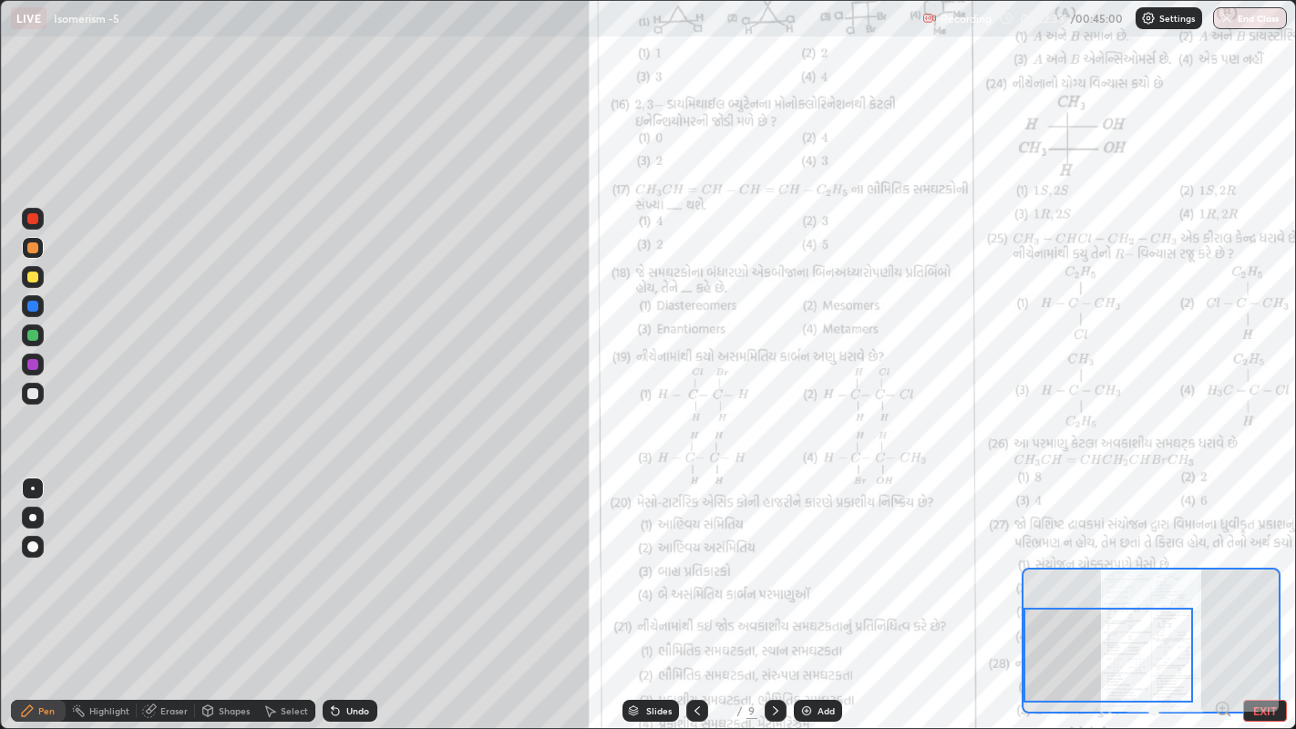
click at [35, 275] on div at bounding box center [32, 277] width 11 height 11
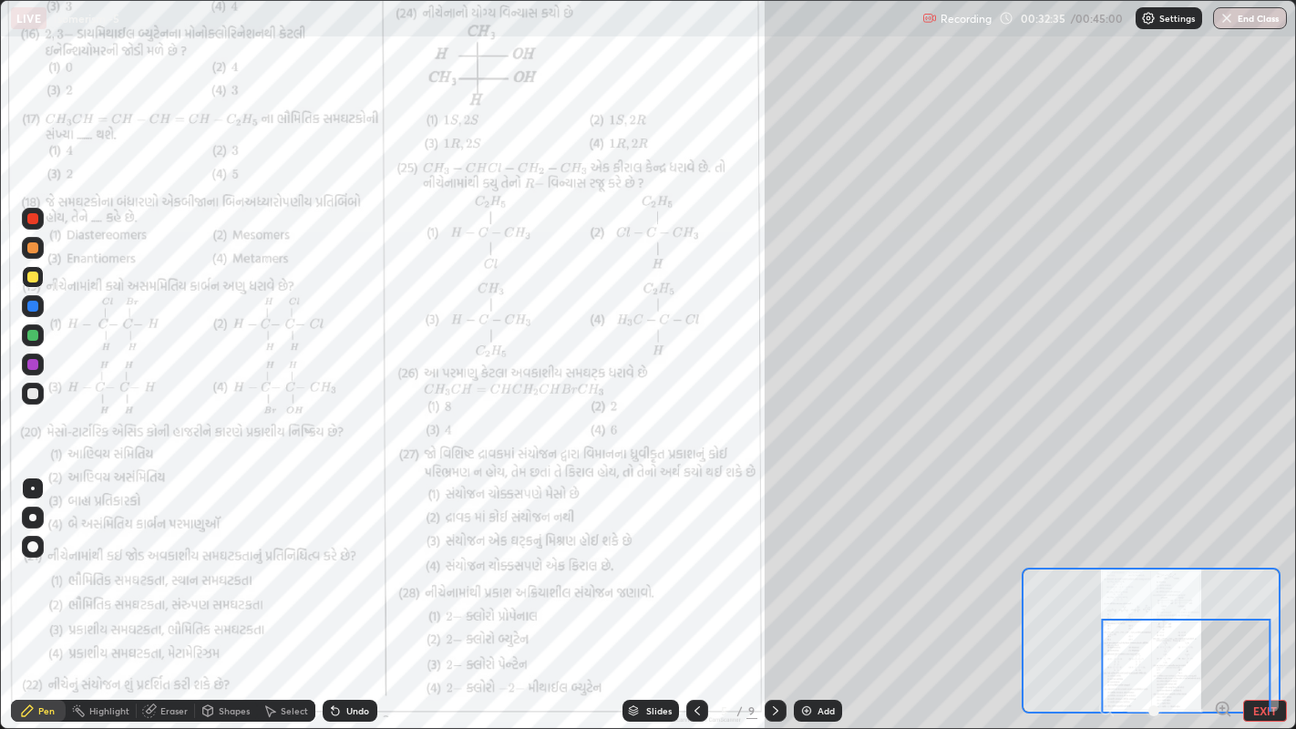
click at [770, 565] on icon at bounding box center [775, 711] width 15 height 15
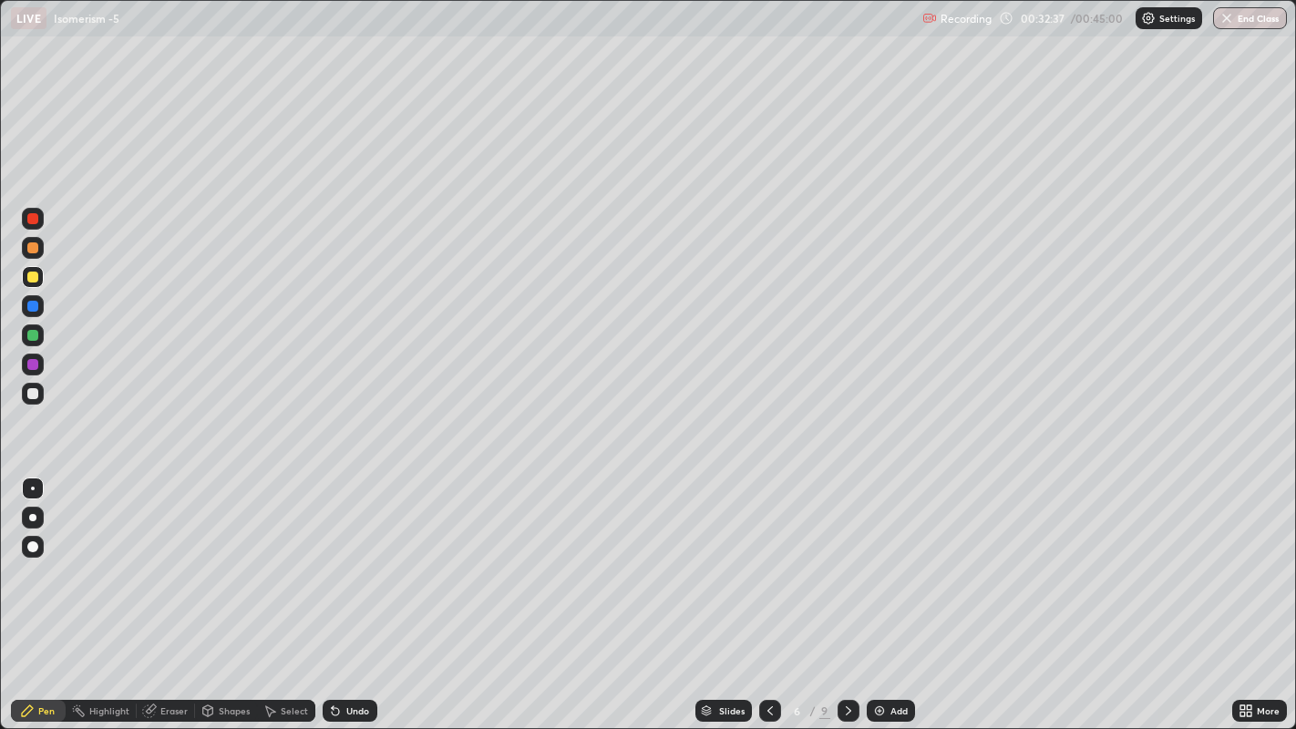
click at [846, 565] on icon at bounding box center [848, 710] width 5 height 9
click at [849, 565] on icon at bounding box center [848, 711] width 15 height 15
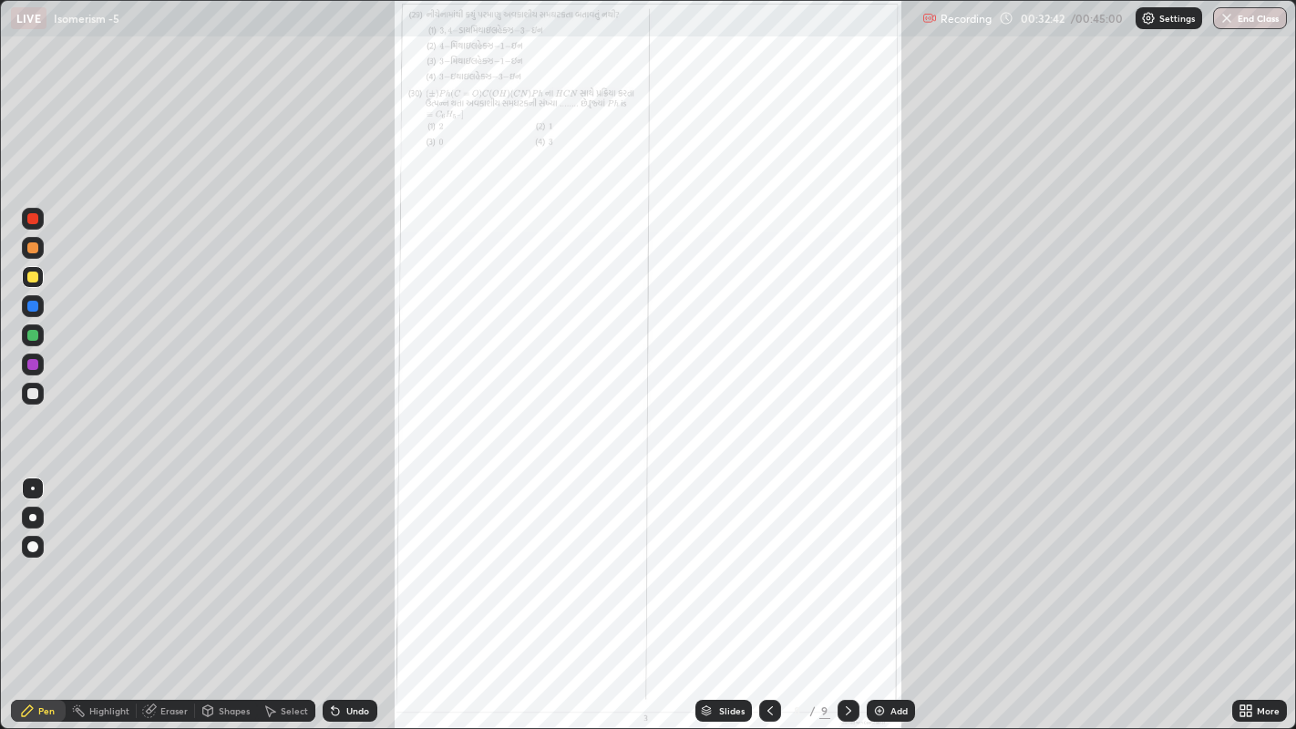
click at [1242, 565] on icon at bounding box center [1243, 707] width 5 height 5
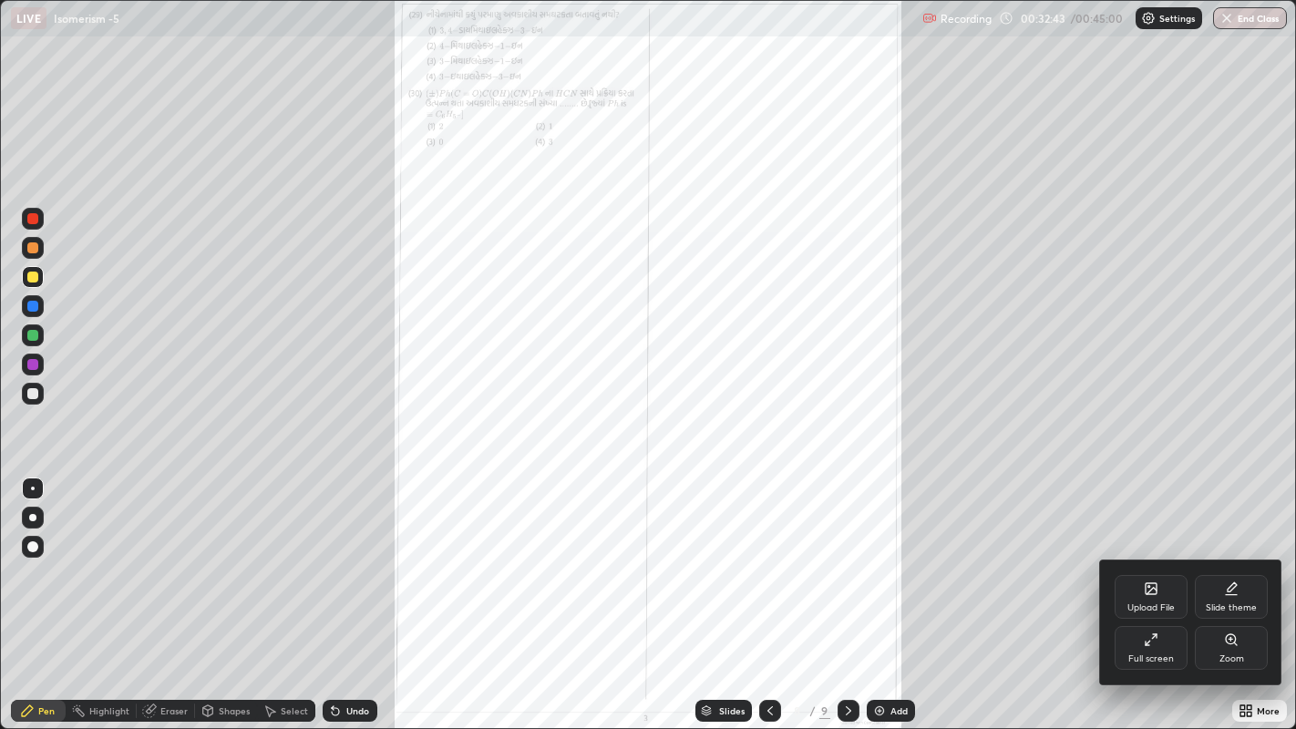
click at [1239, 565] on div "Zoom" at bounding box center [1231, 648] width 73 height 44
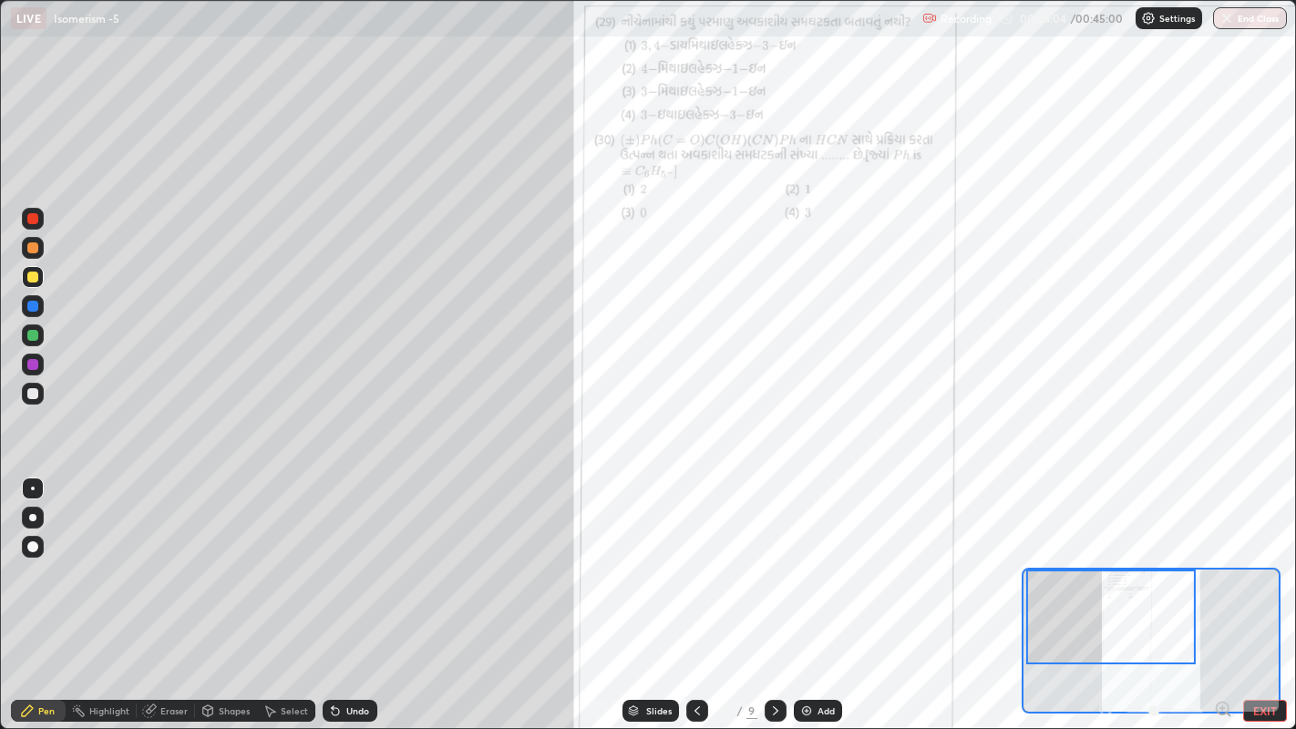
click at [773, 565] on icon at bounding box center [775, 711] width 15 height 15
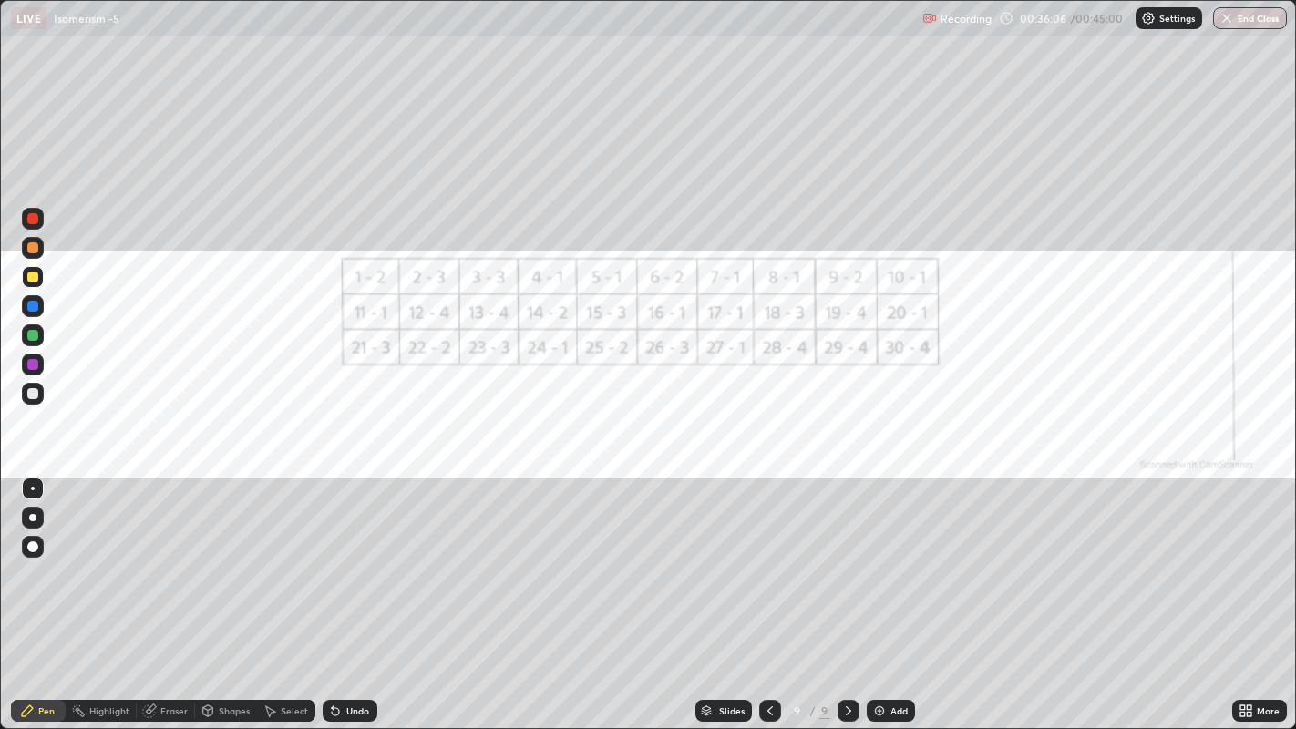
click at [767, 565] on icon at bounding box center [770, 711] width 15 height 15
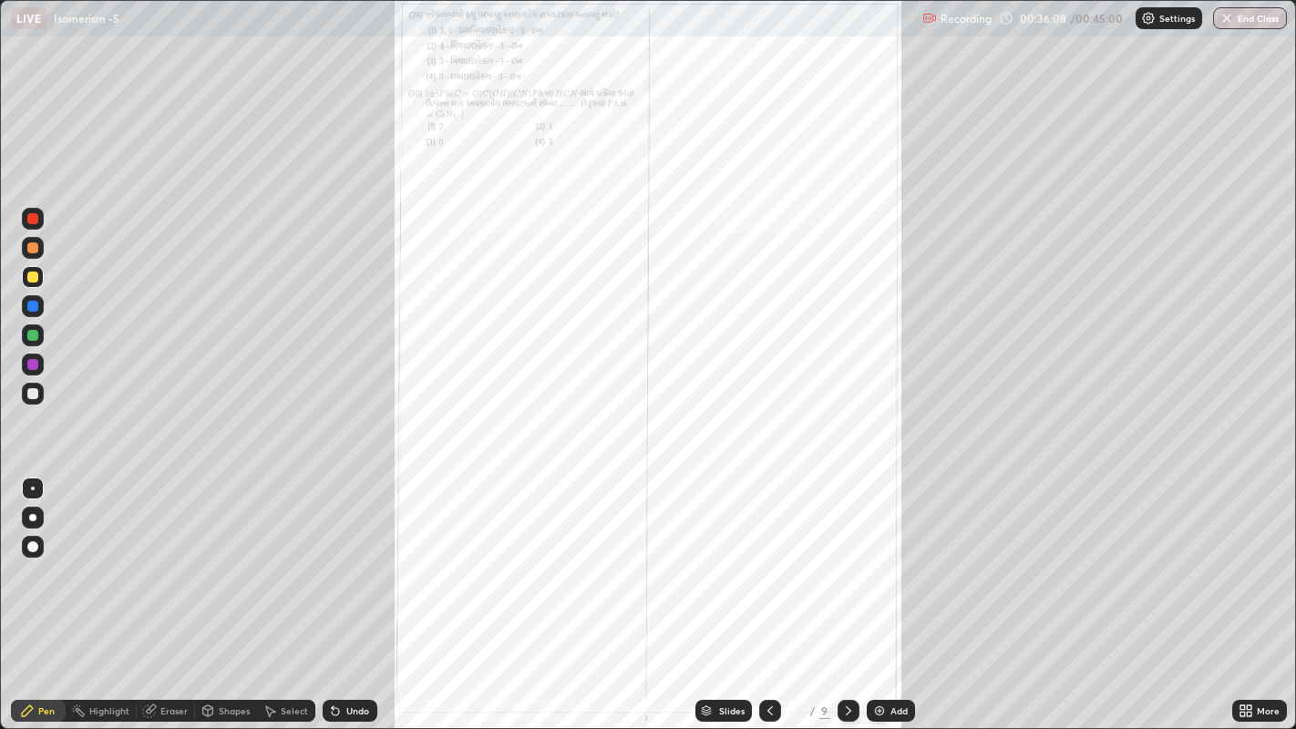
click at [1248, 565] on icon at bounding box center [1249, 714] width 5 height 5
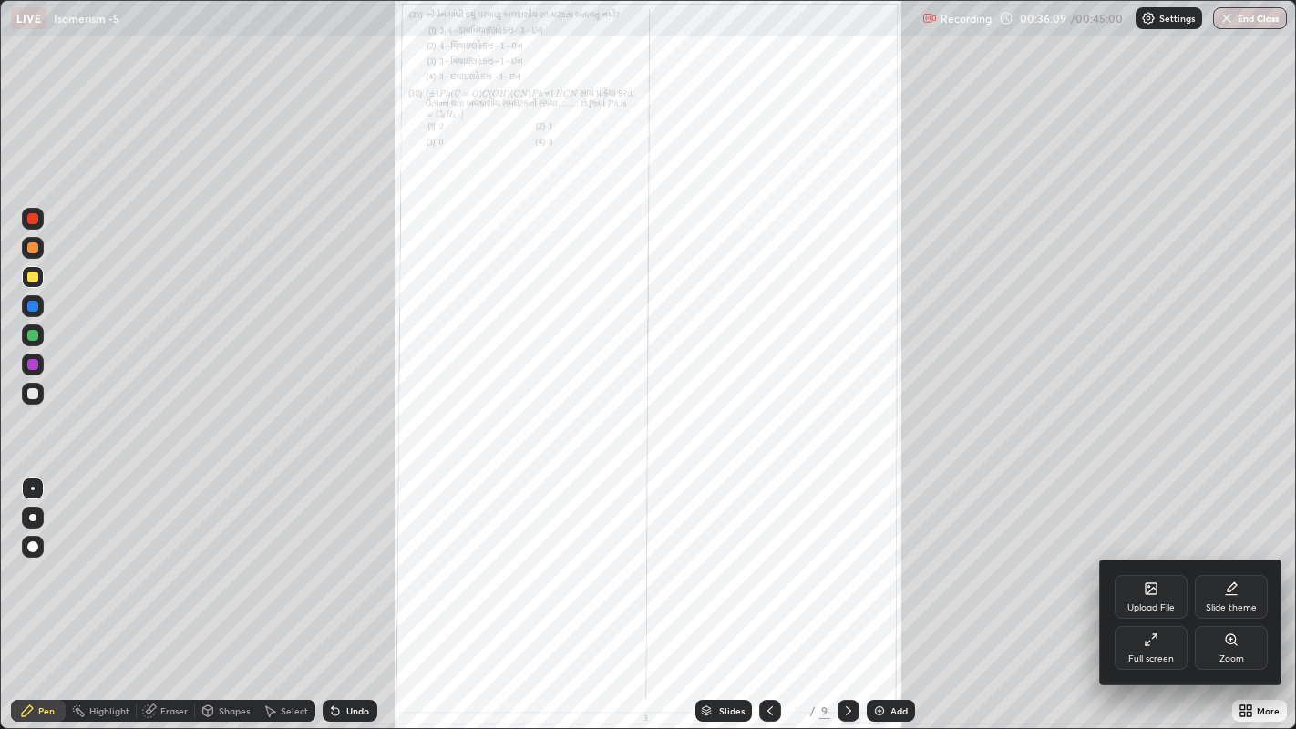
click at [1258, 565] on div at bounding box center [648, 364] width 1296 height 729
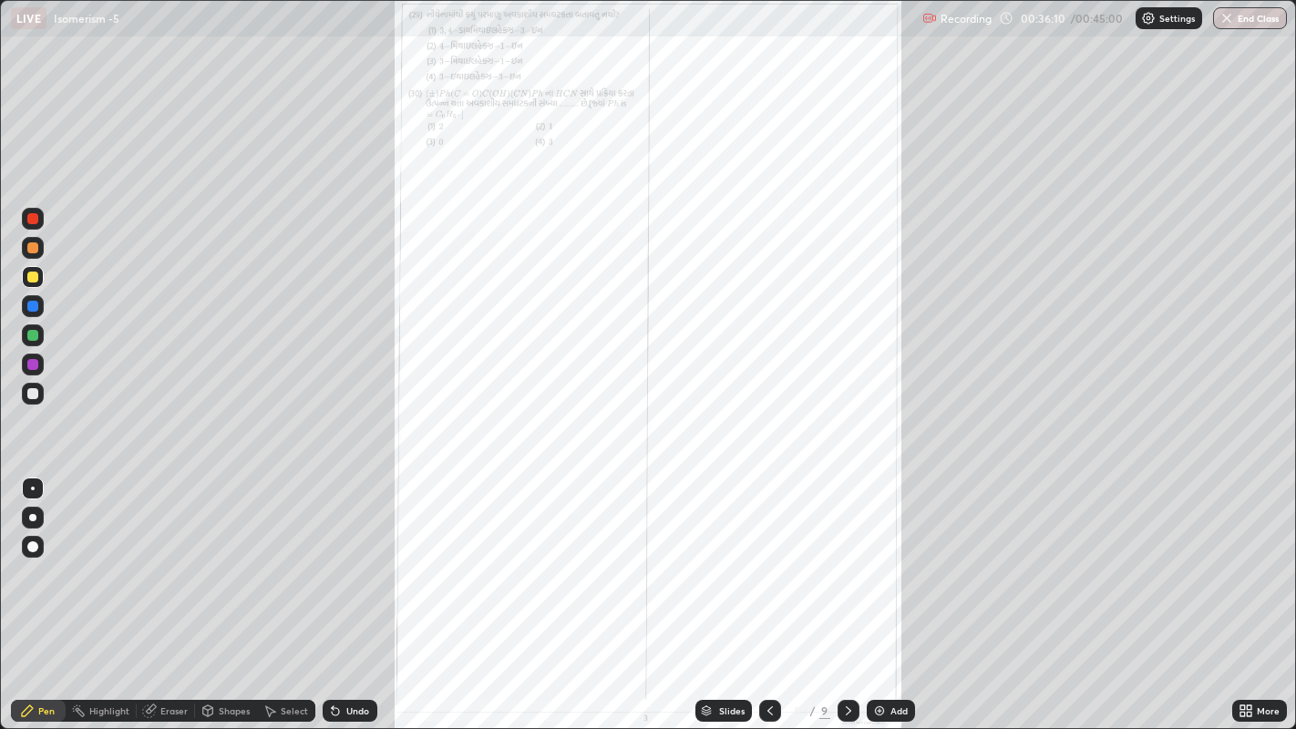
click at [849, 565] on icon at bounding box center [848, 710] width 5 height 9
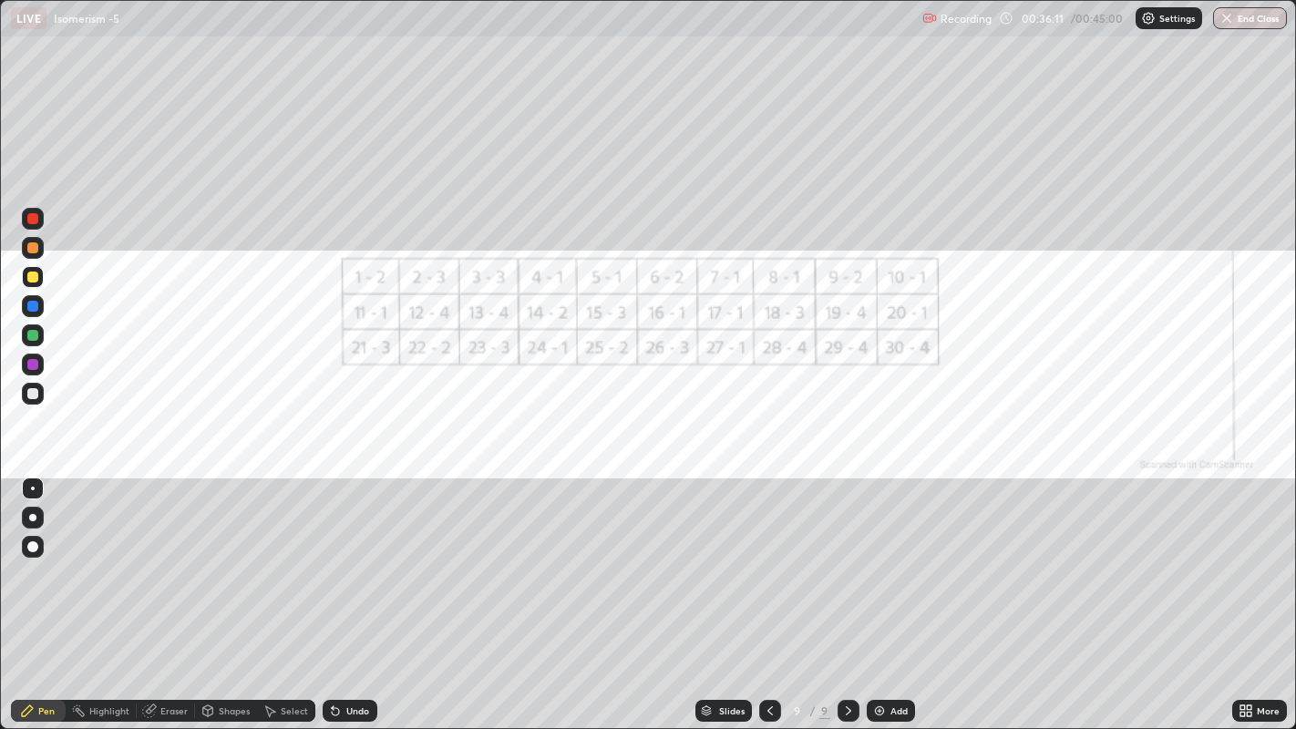
click at [846, 565] on icon at bounding box center [848, 711] width 15 height 15
click at [886, 565] on div "Add" at bounding box center [891, 711] width 48 height 22
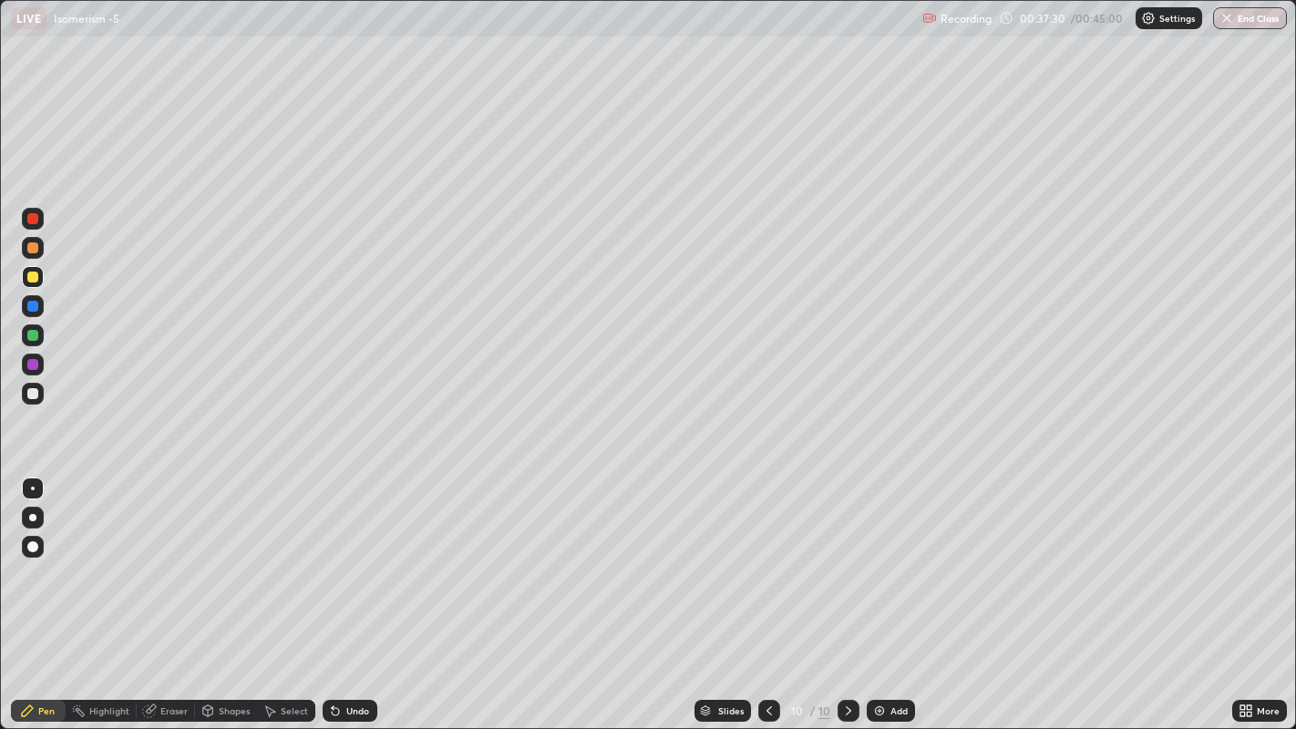
click at [767, 565] on icon at bounding box center [769, 711] width 15 height 15
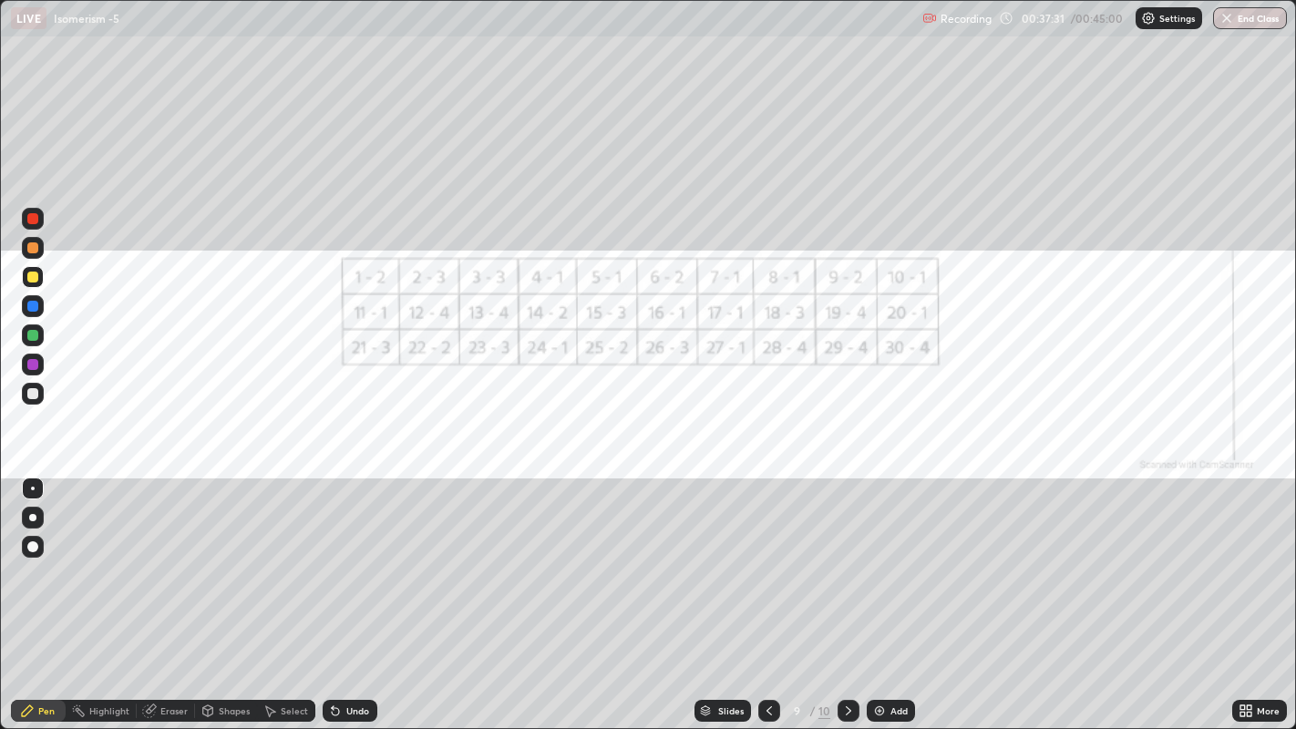
click at [769, 565] on icon at bounding box center [769, 711] width 15 height 15
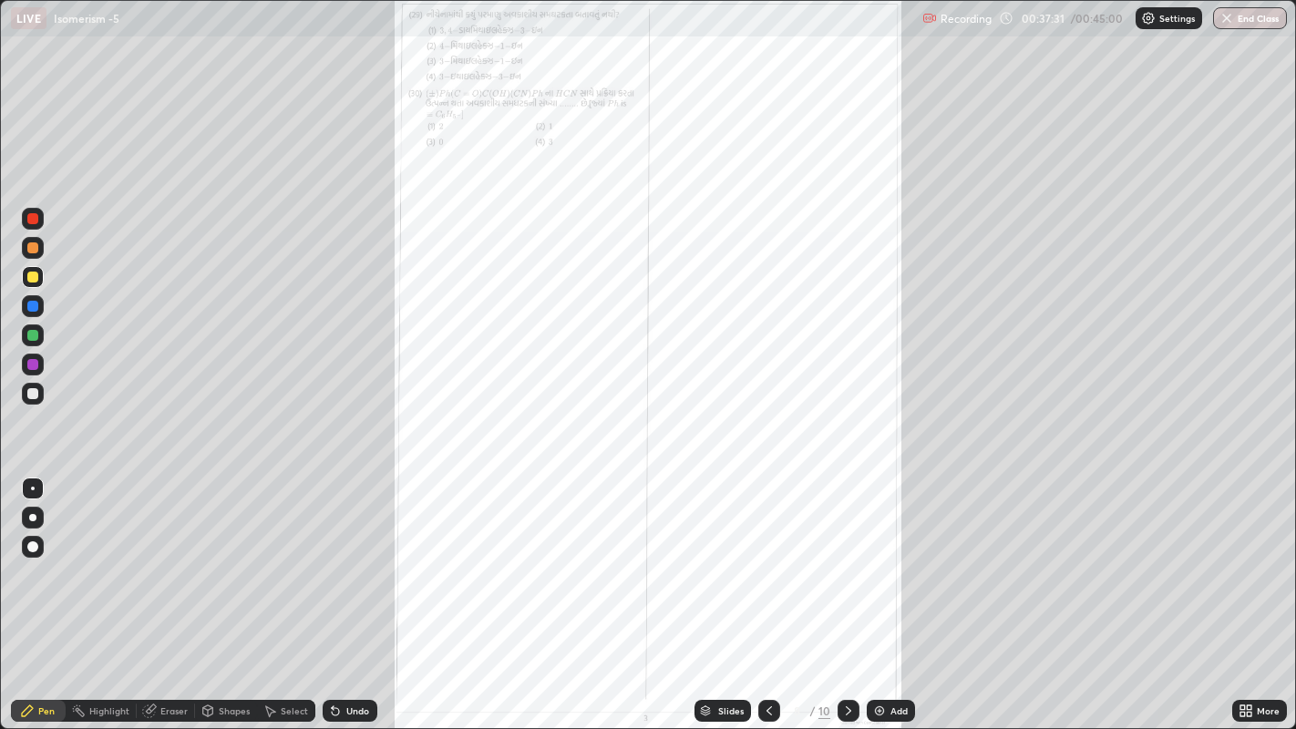
click at [770, 565] on icon at bounding box center [769, 711] width 15 height 15
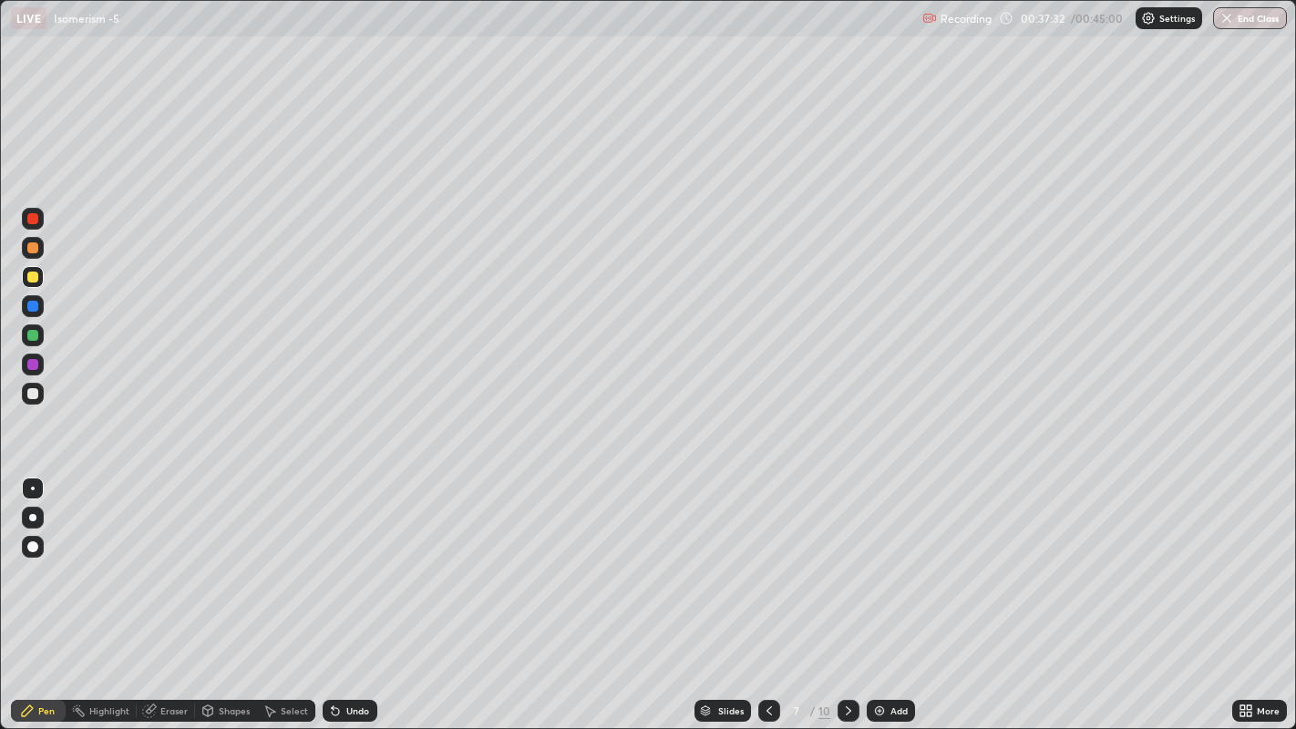
click at [767, 565] on icon at bounding box center [769, 711] width 15 height 15
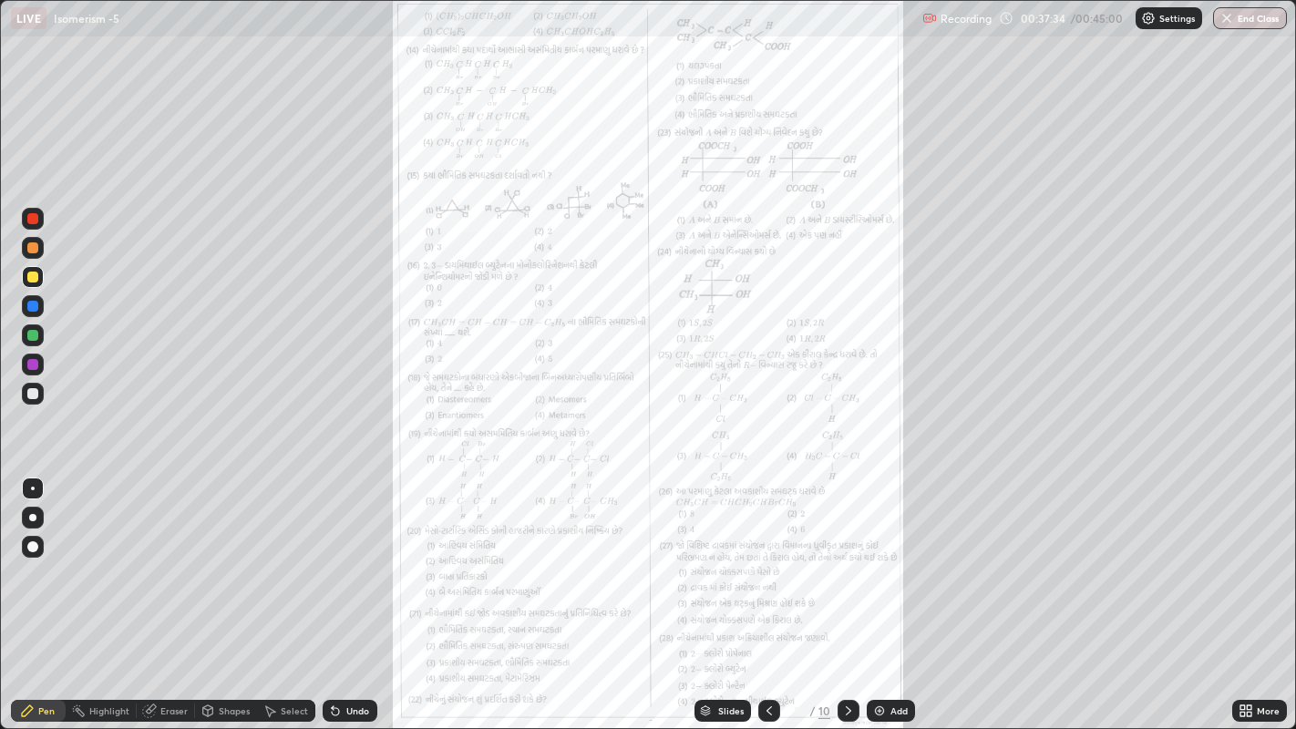
click at [767, 565] on icon at bounding box center [769, 711] width 15 height 15
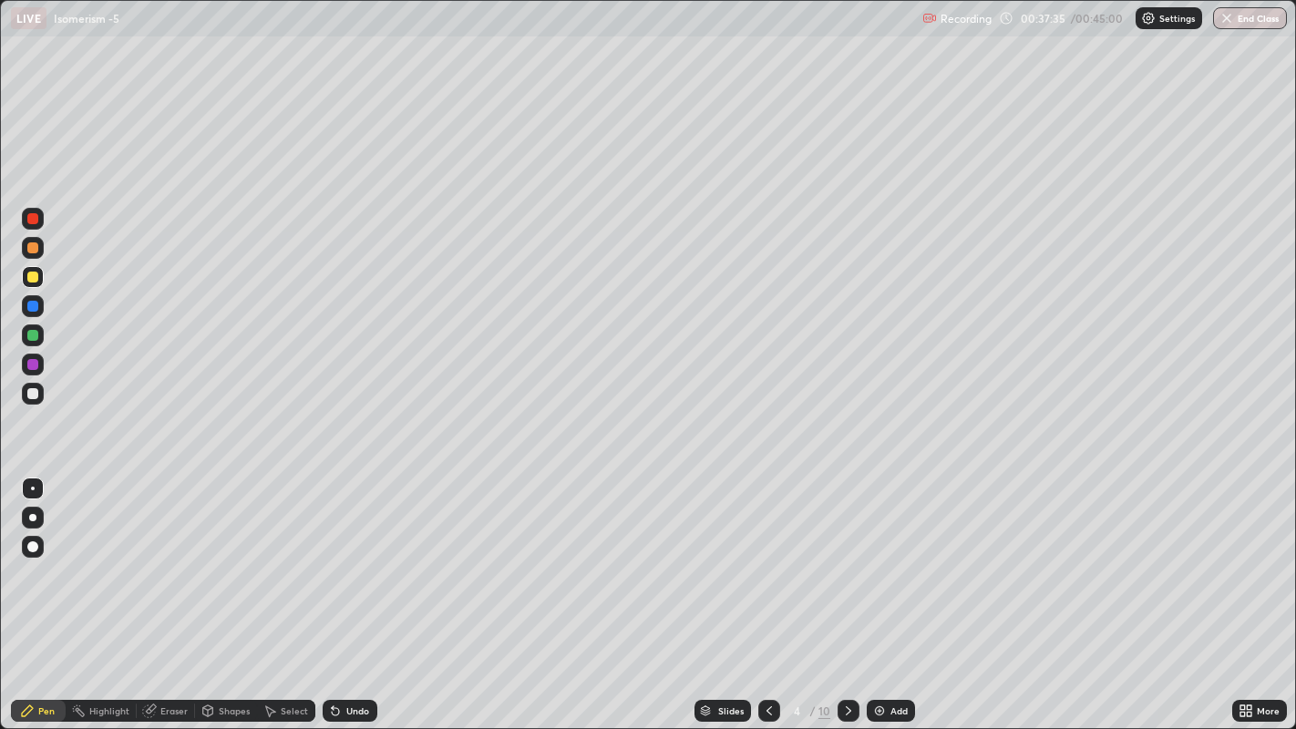
click at [767, 565] on icon at bounding box center [769, 711] width 15 height 15
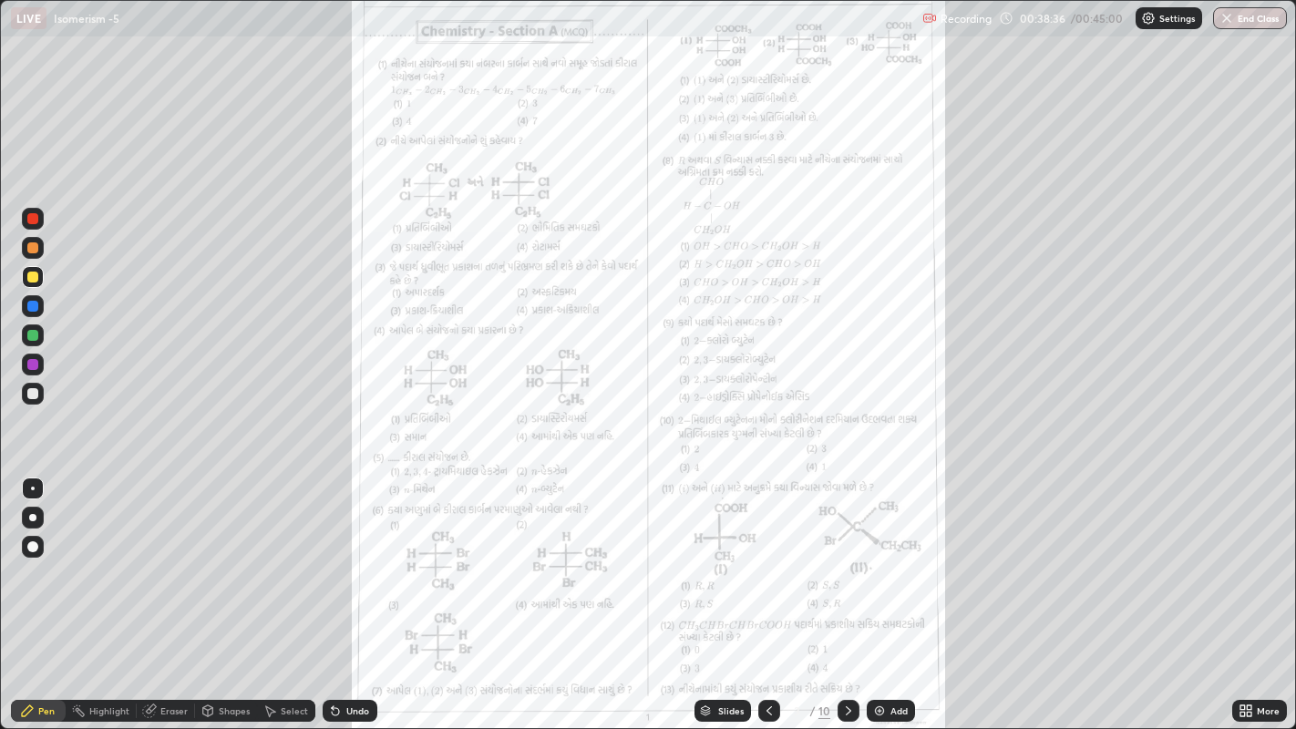
click at [846, 565] on icon at bounding box center [848, 711] width 15 height 15
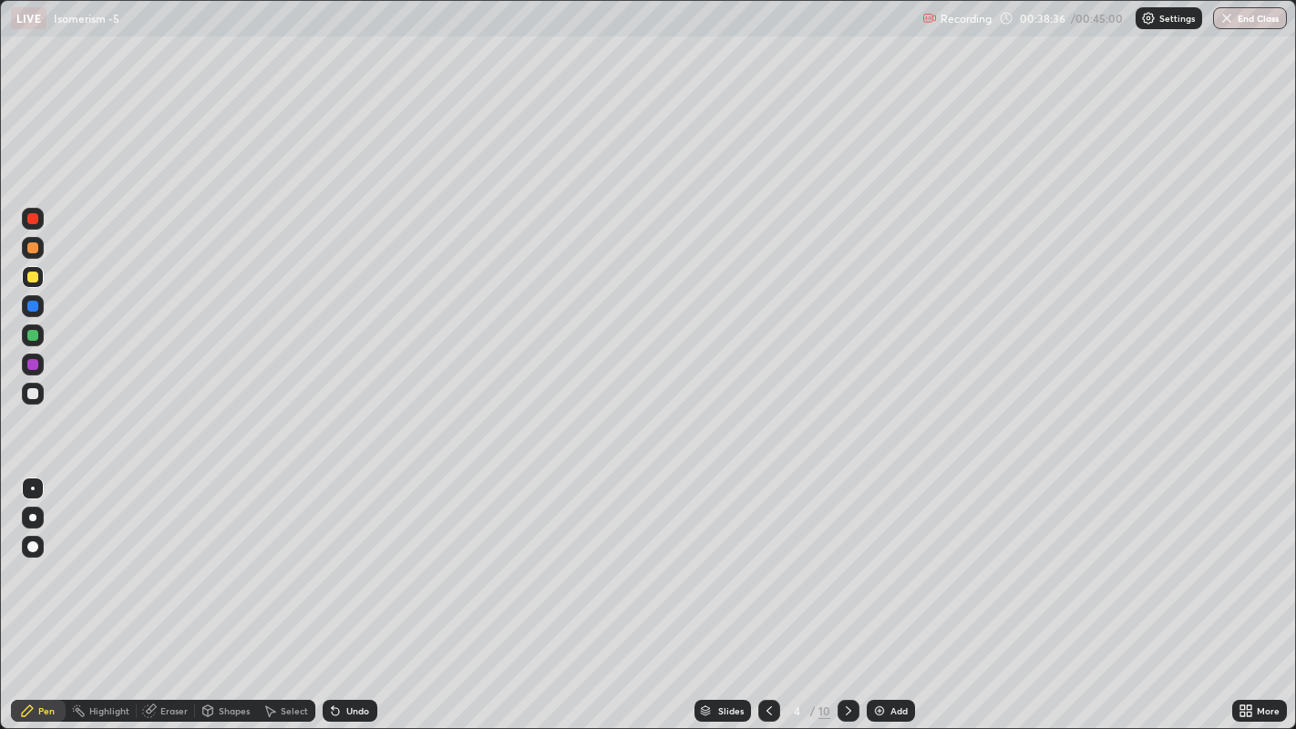
click at [846, 565] on icon at bounding box center [848, 711] width 15 height 15
click at [848, 565] on icon at bounding box center [848, 711] width 15 height 15
click at [846, 565] on icon at bounding box center [848, 711] width 15 height 15
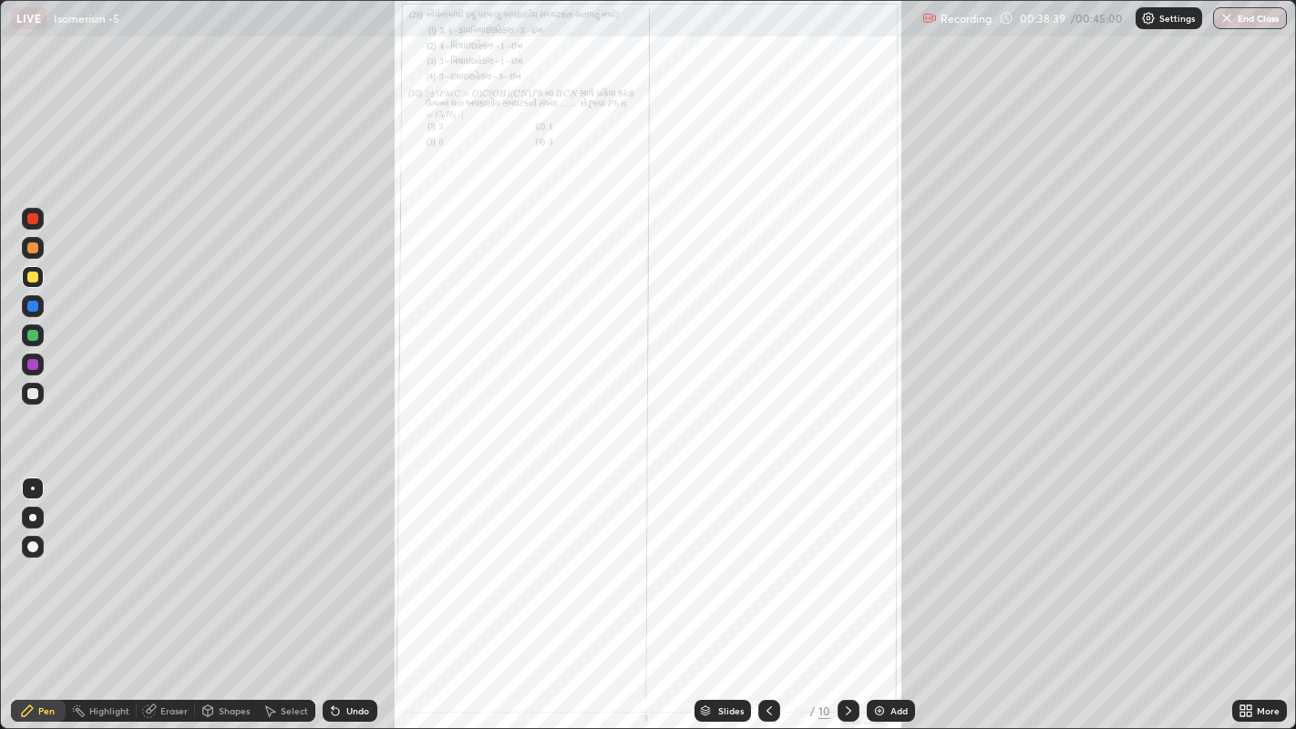
click at [847, 565] on icon at bounding box center [848, 711] width 15 height 15
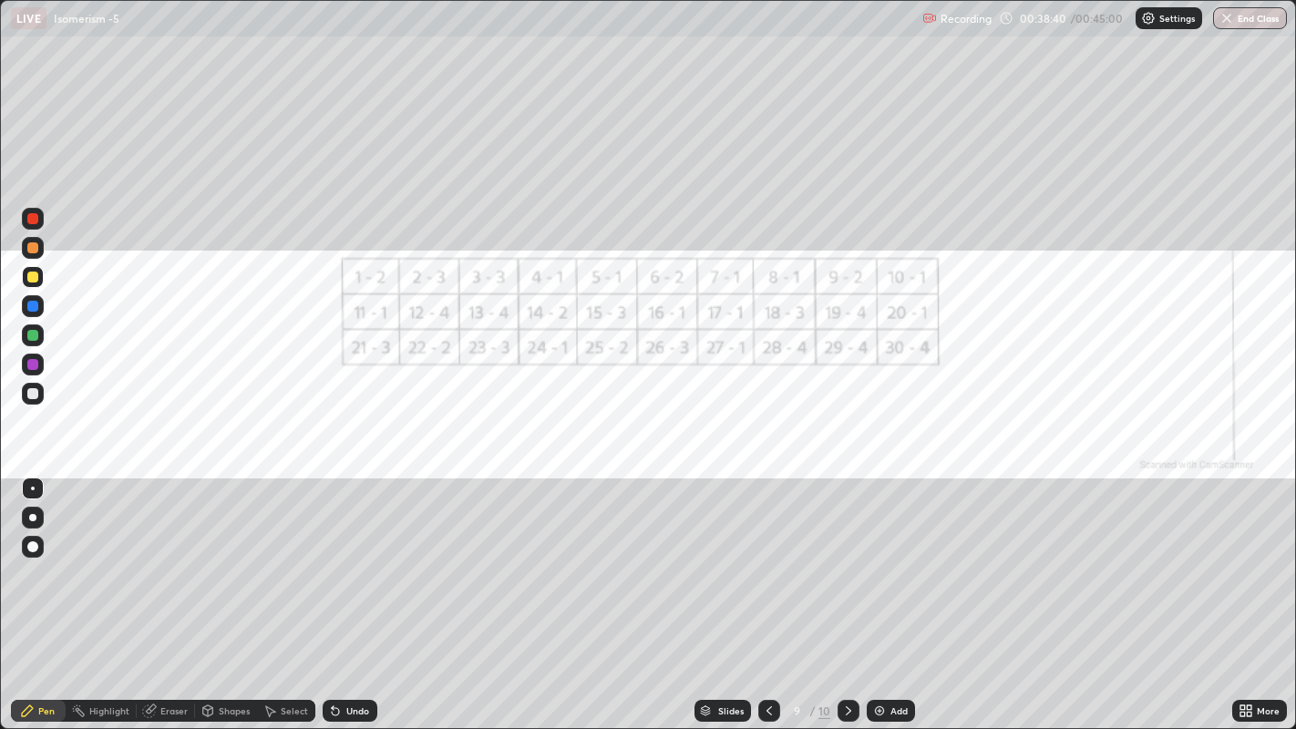
click at [838, 565] on div at bounding box center [849, 711] width 22 height 36
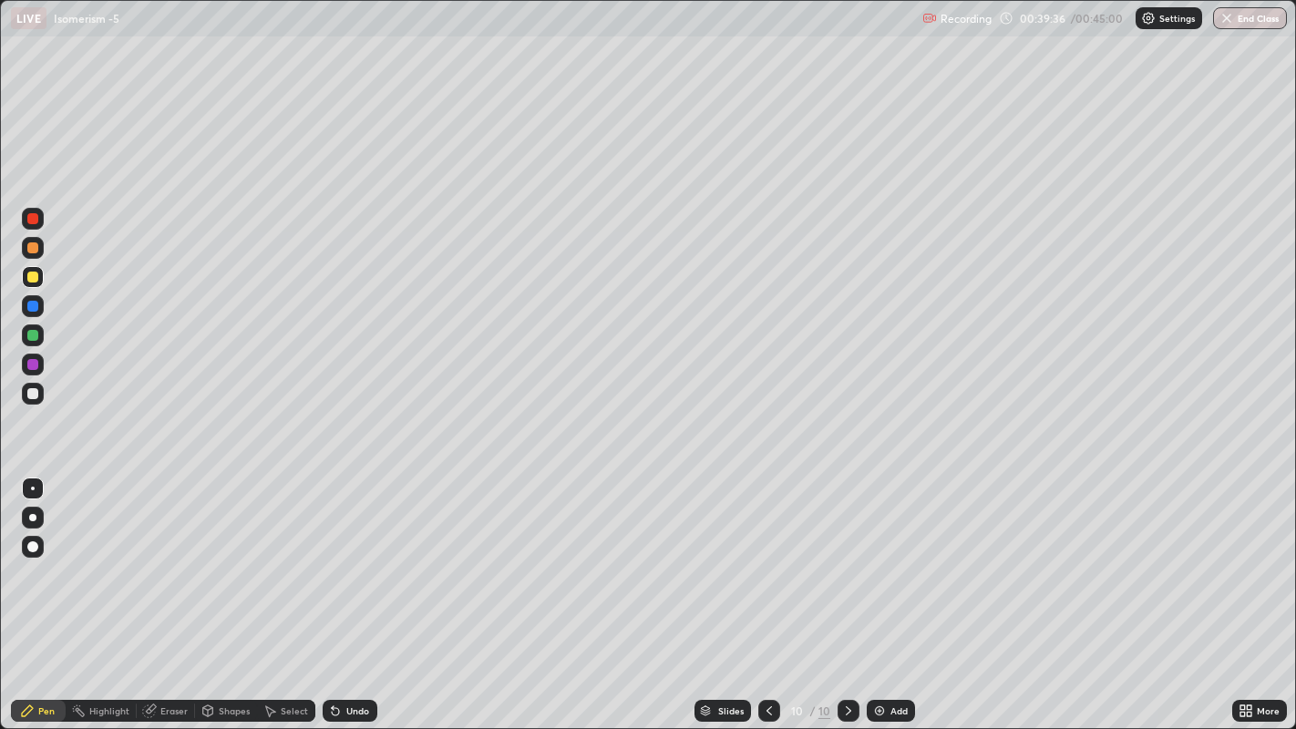
click at [31, 390] on div at bounding box center [32, 393] width 11 height 11
click at [27, 277] on div at bounding box center [32, 277] width 11 height 11
click at [1242, 13] on button "End Class" at bounding box center [1251, 18] width 72 height 22
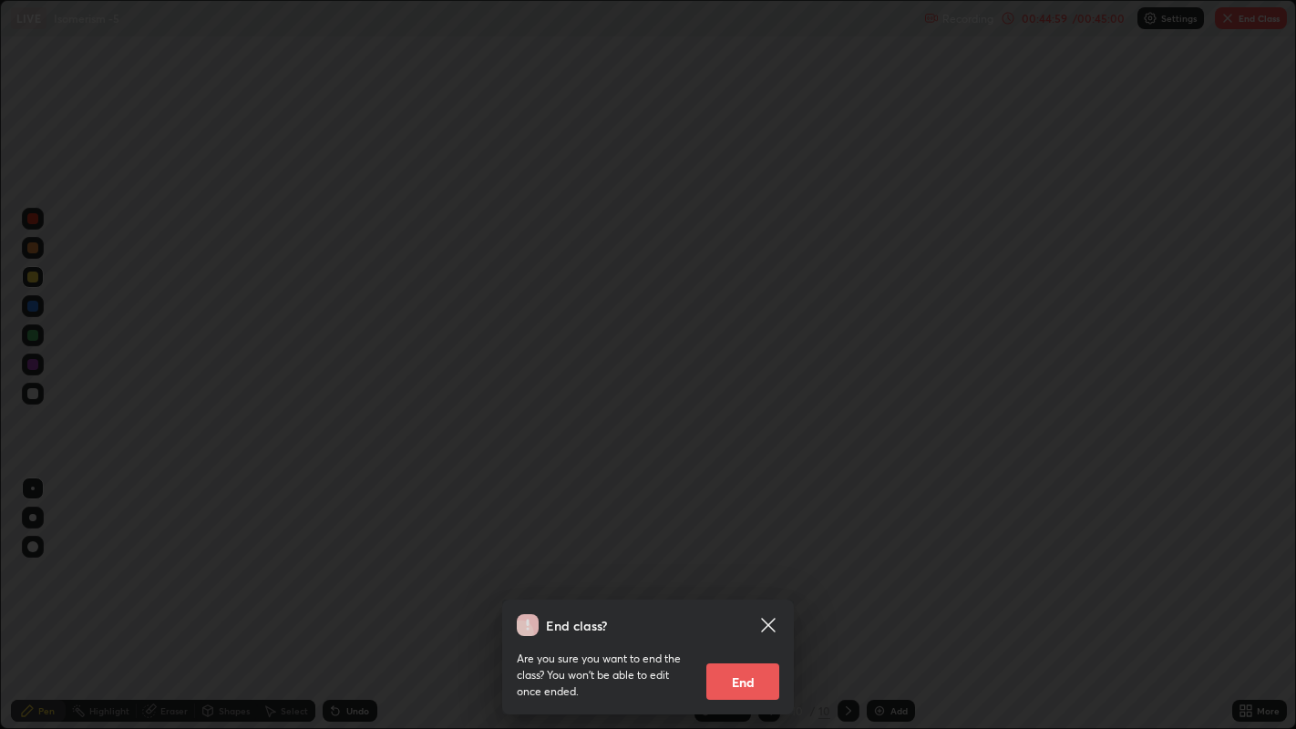
click at [752, 565] on button "End" at bounding box center [742, 682] width 73 height 36
